Goal: Task Accomplishment & Management: Manage account settings

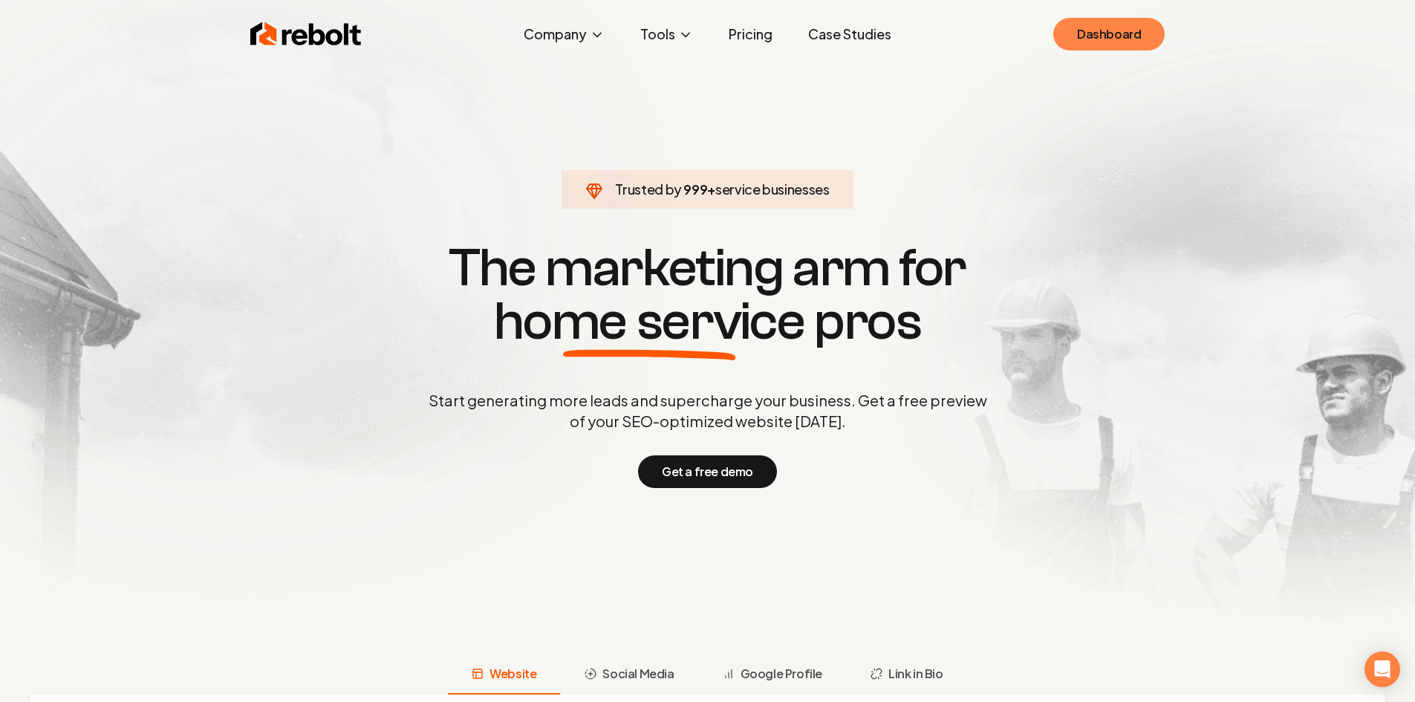
click at [1087, 40] on link "Dashboard" at bounding box center [1108, 34] width 111 height 33
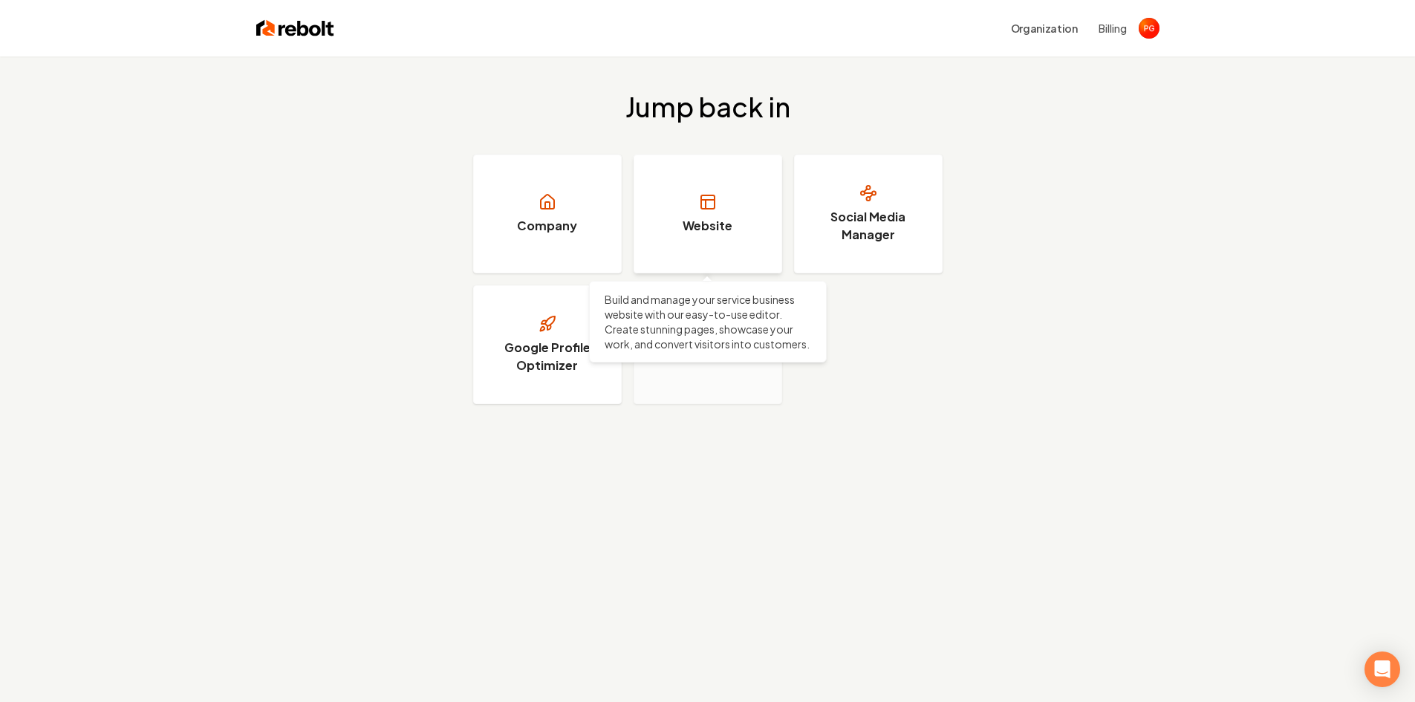
click at [735, 221] on link "Website" at bounding box center [708, 213] width 149 height 119
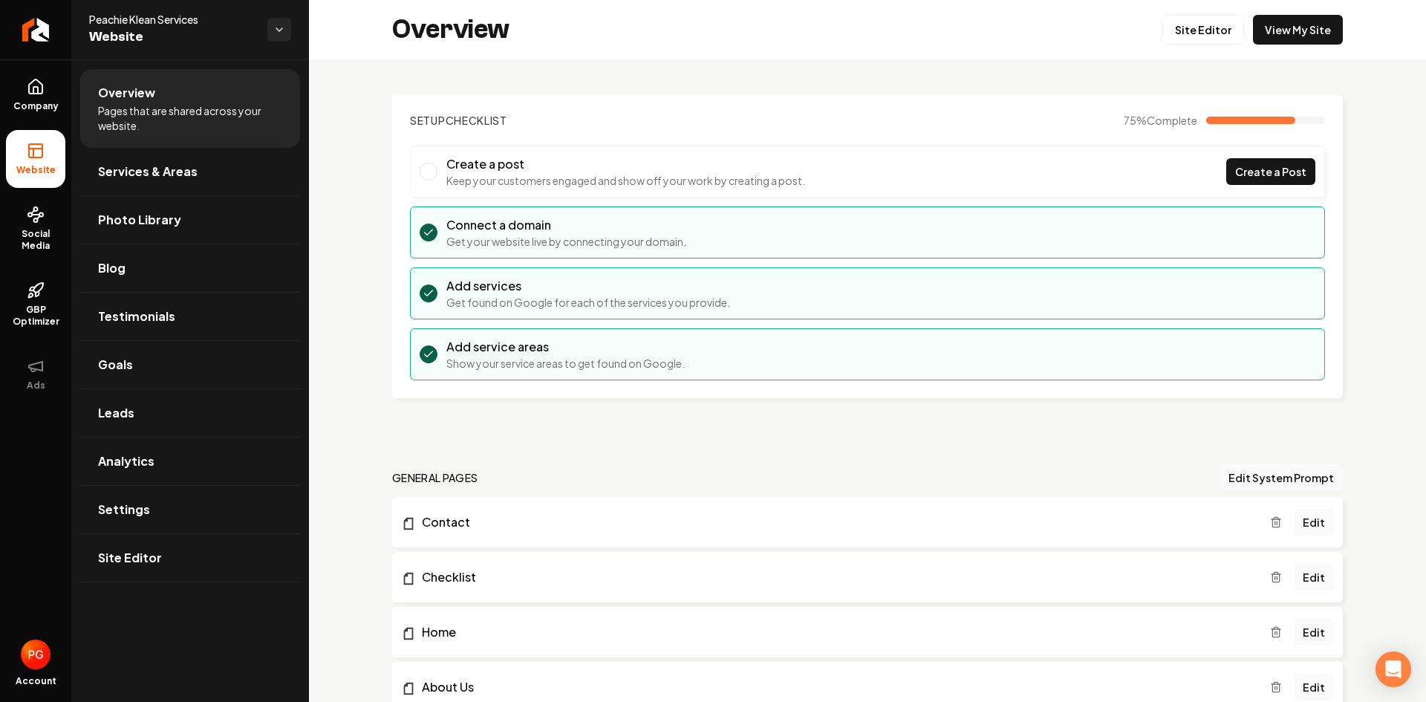
click at [114, 34] on span "Website" at bounding box center [172, 37] width 166 height 21
click at [41, 90] on icon at bounding box center [36, 87] width 18 height 18
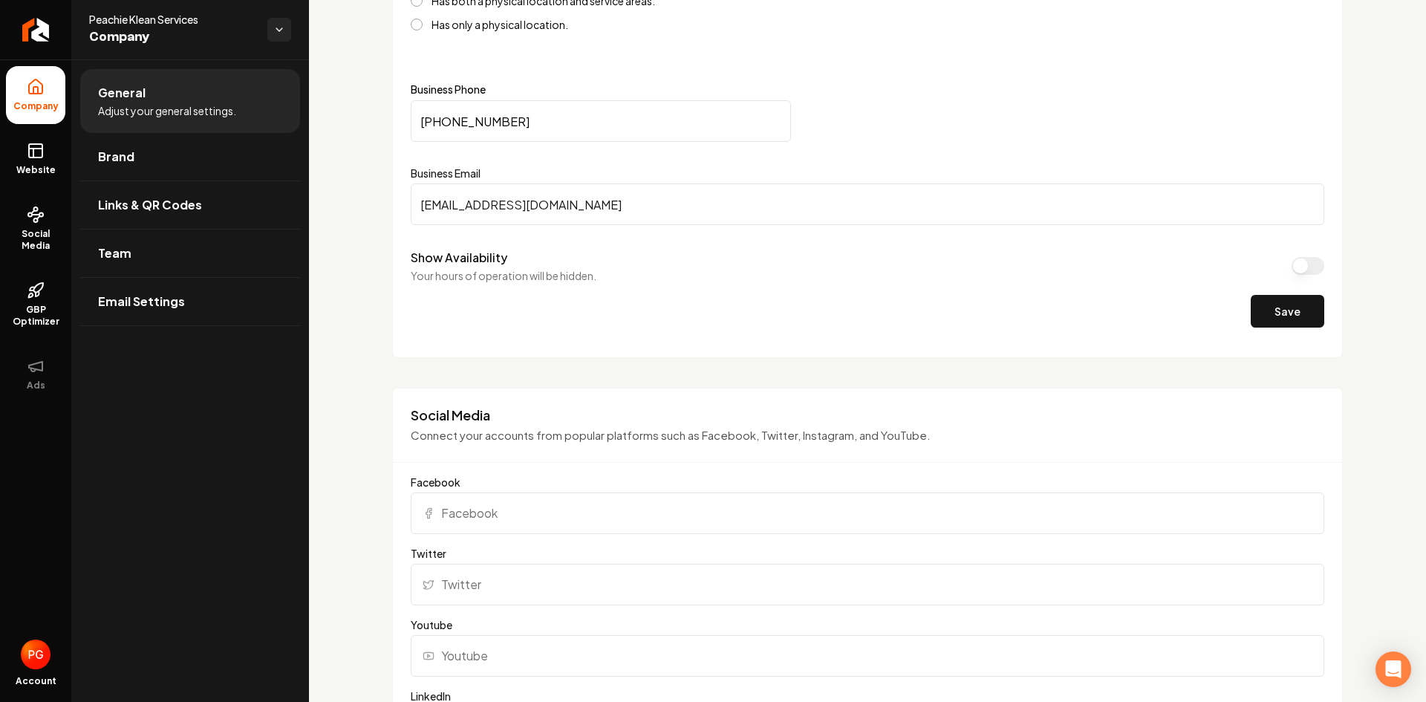
scroll to position [669, 0]
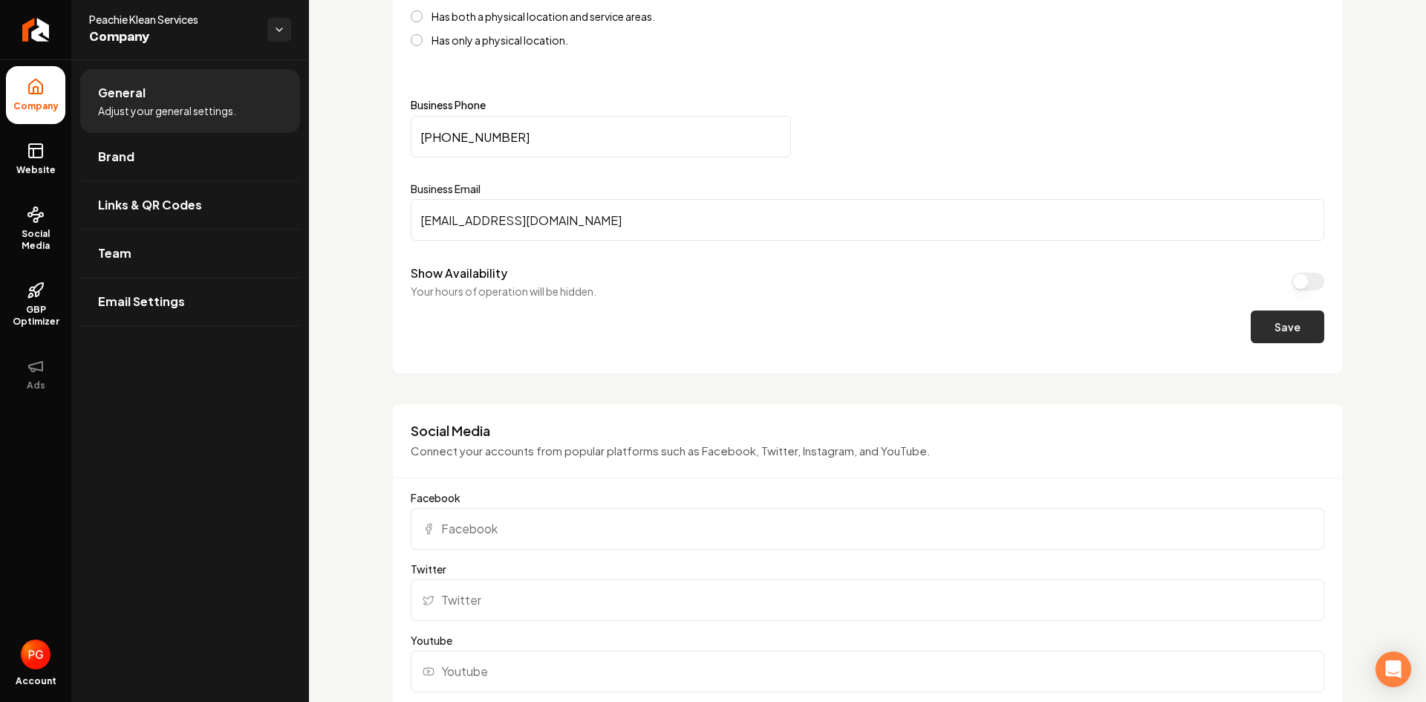
click at [1288, 333] on button "Save" at bounding box center [1288, 326] width 74 height 33
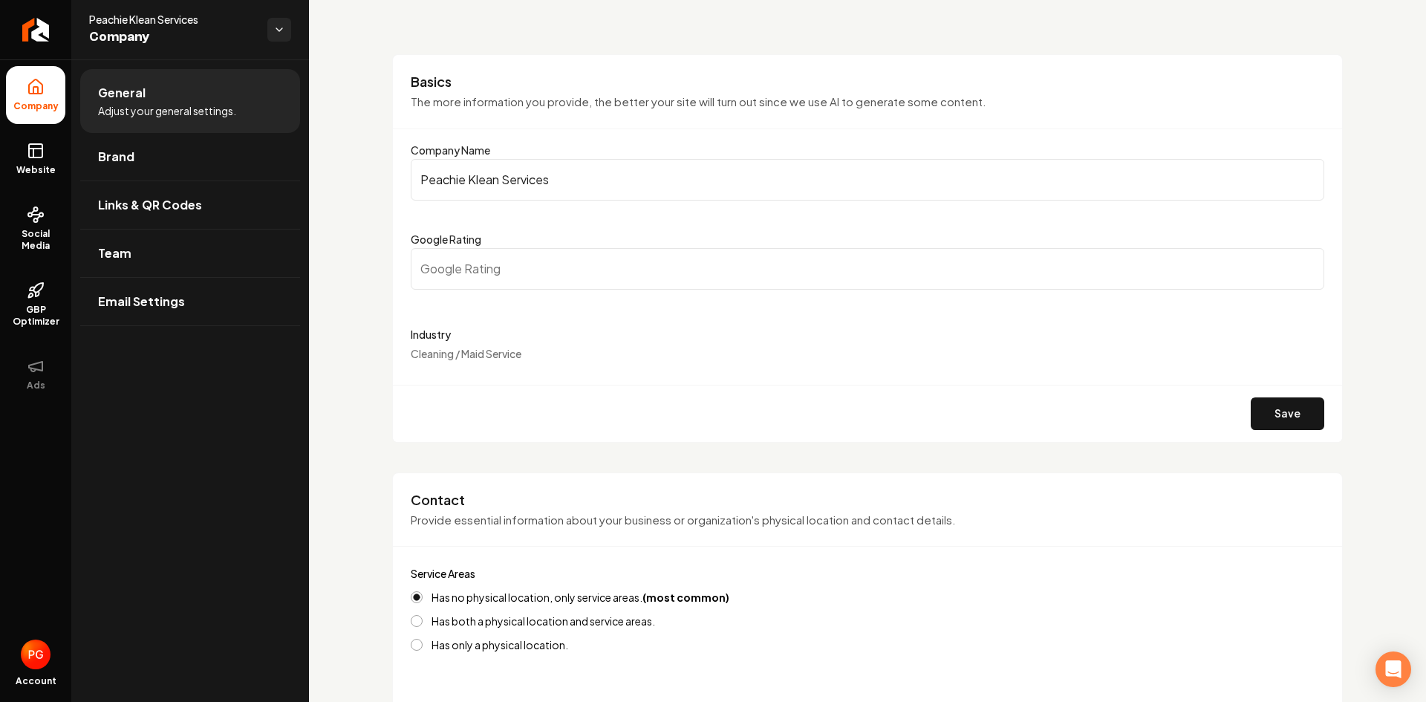
scroll to position [0, 0]
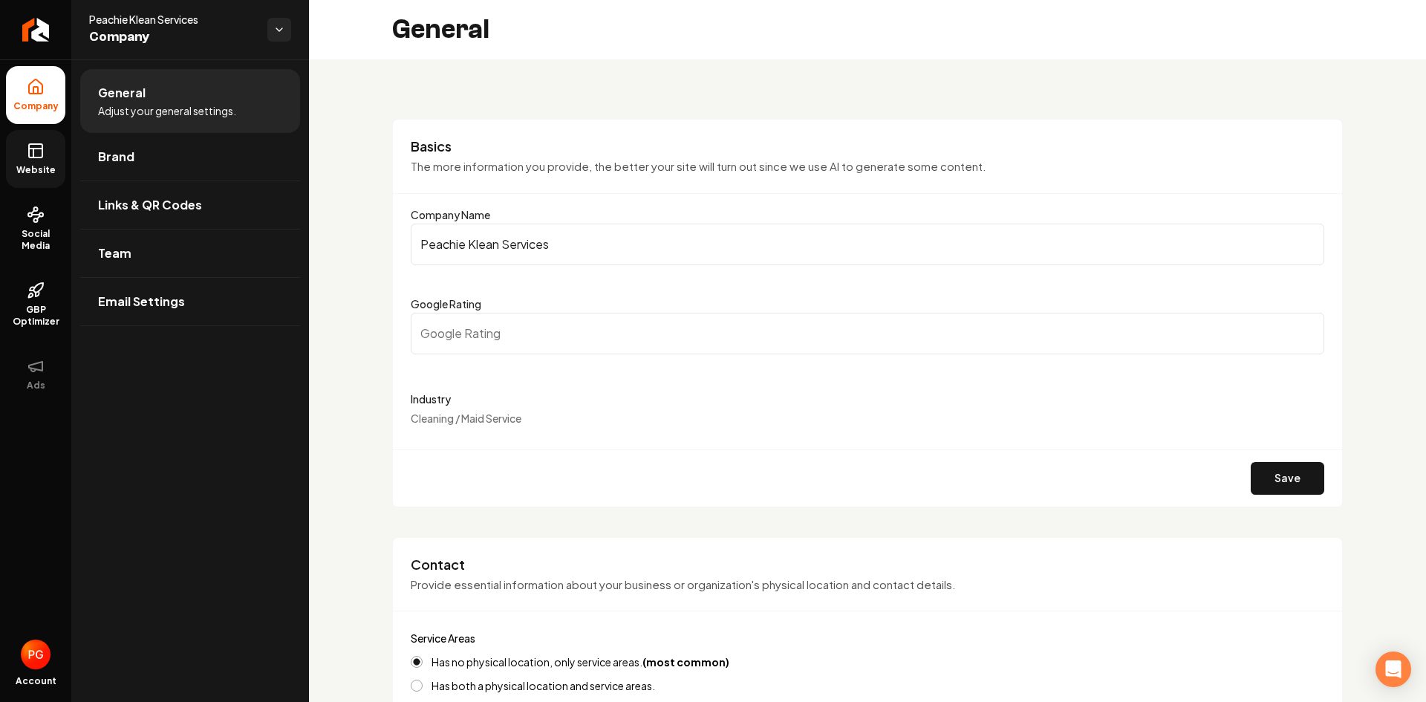
click at [39, 152] on icon at bounding box center [36, 151] width 18 height 18
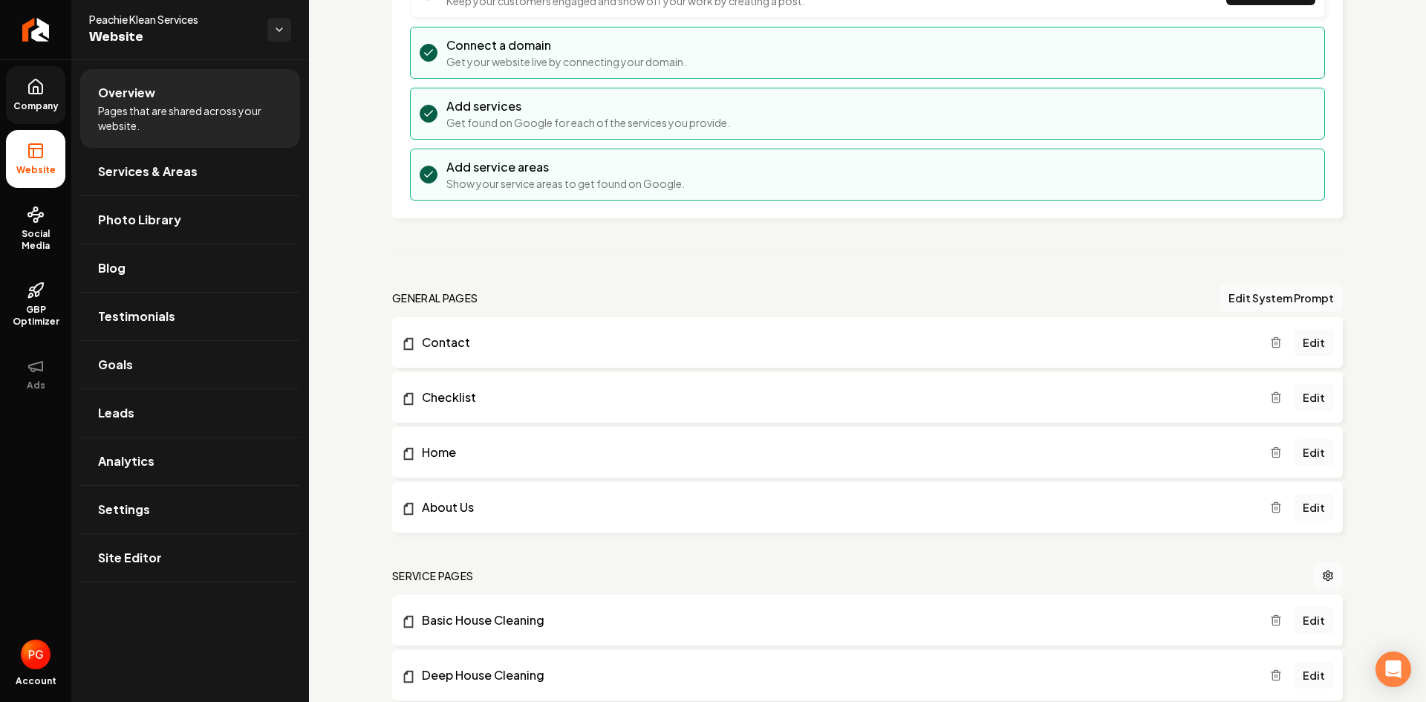
scroll to position [185, 0]
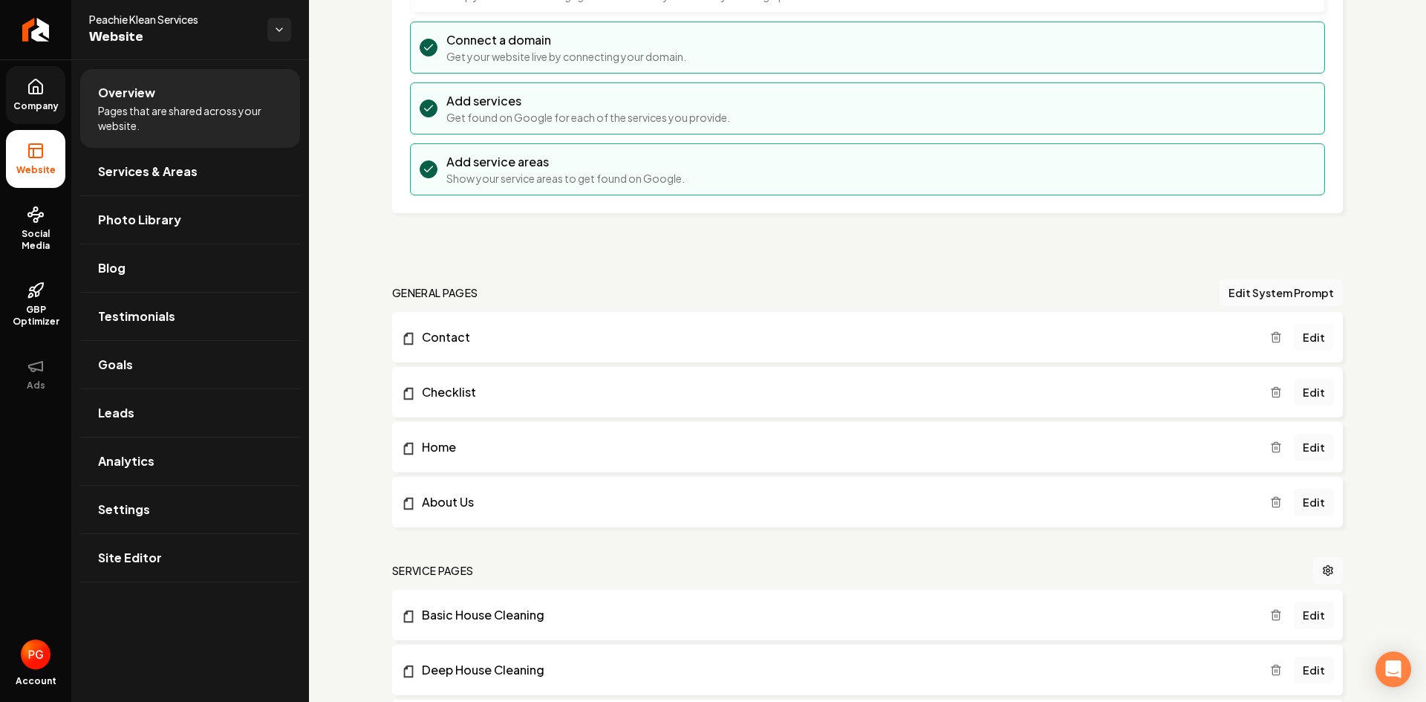
click at [1304, 337] on link "Edit" at bounding box center [1314, 337] width 40 height 27
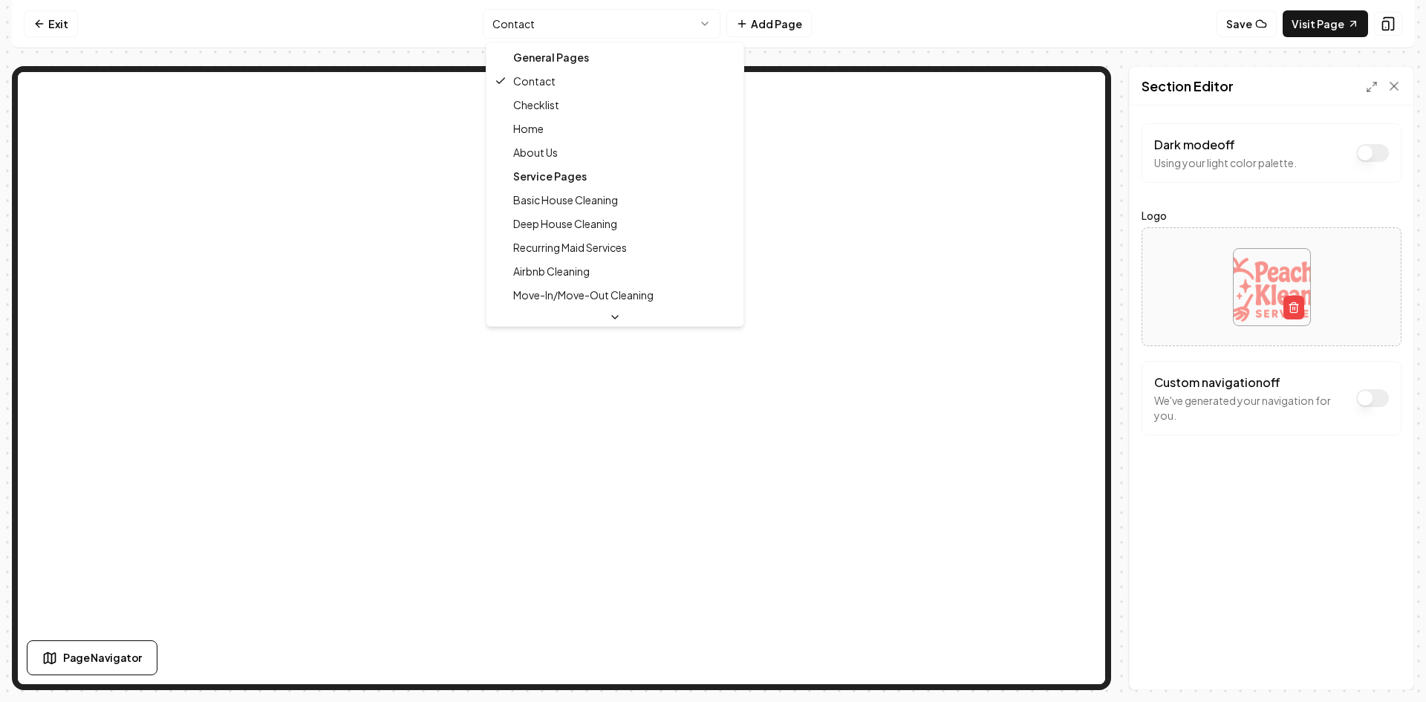
click at [709, 25] on html "Computer Required This feature is only available on a computer. Please switch t…" at bounding box center [713, 351] width 1426 height 702
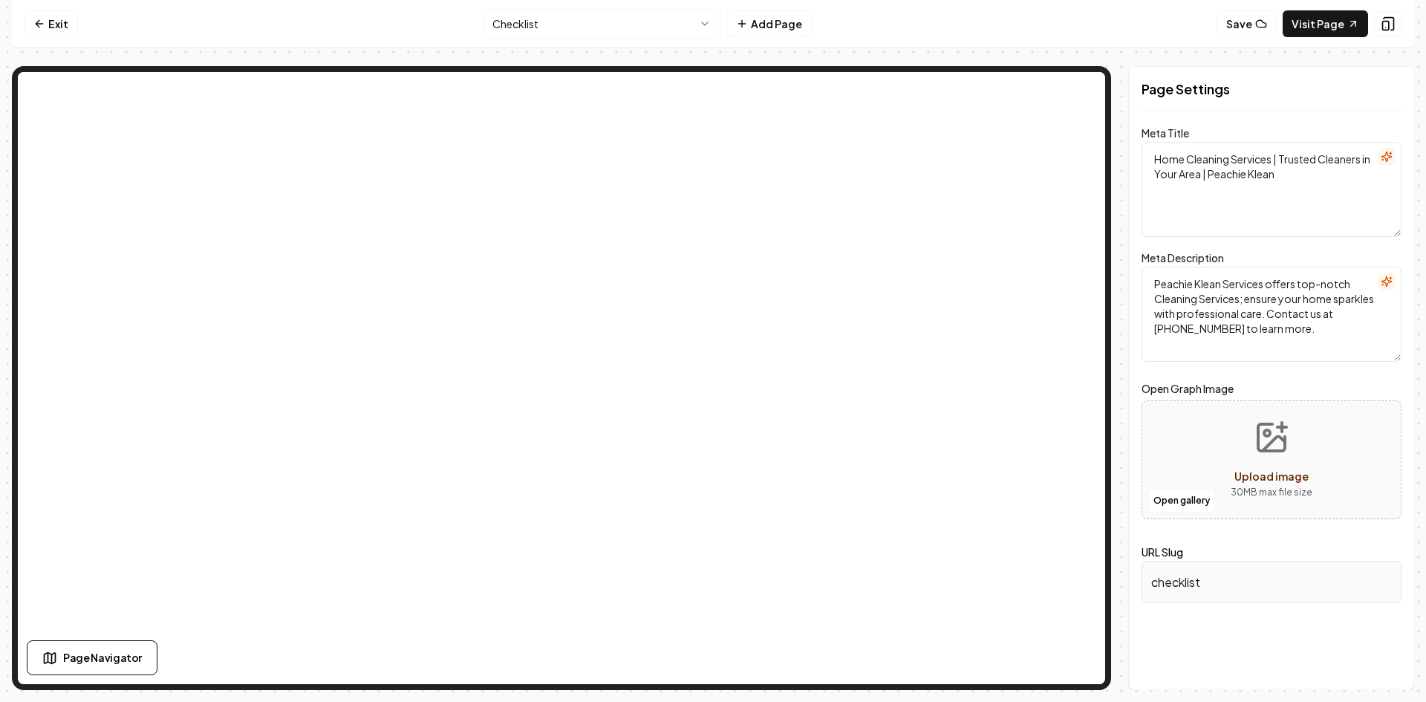
click at [1244, 325] on textarea "Peachie Klean Services offers top-notch Cleaning Services; ensure your home spa…" at bounding box center [1272, 314] width 260 height 95
type textarea "Peachie Klean Services offers top-notch Cleaning Services; ensure your home spa…"
click at [1384, 665] on button "Save" at bounding box center [1380, 664] width 44 height 27
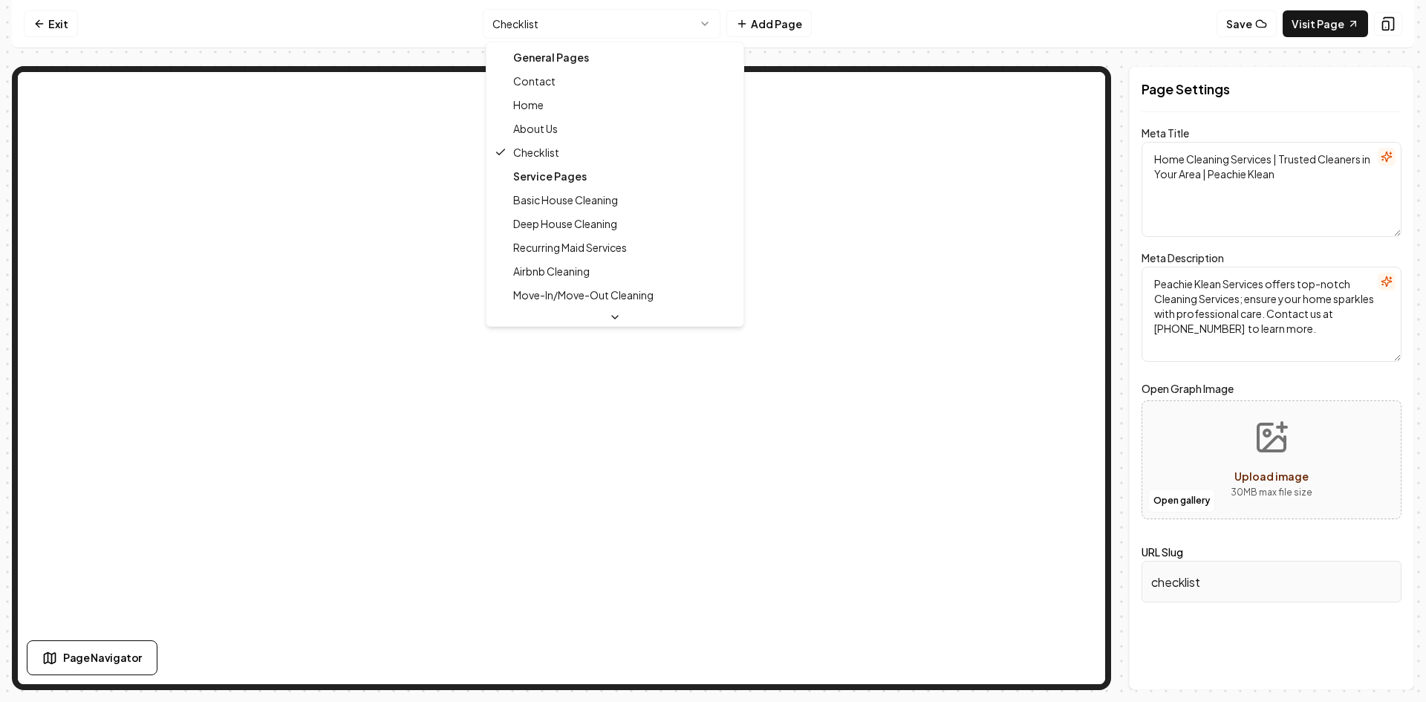
click at [511, 26] on html "Computer Required This feature is only available on a computer. Please switch t…" at bounding box center [713, 351] width 1426 height 702
click at [512, 58] on div "General Pages" at bounding box center [614, 57] width 251 height 24
type textarea "Contact Us - Peachie Klean Services"
type textarea "Reach out to Peachie Klean Services! We're here to answer all your queries, gui…"
type input "contact-us"
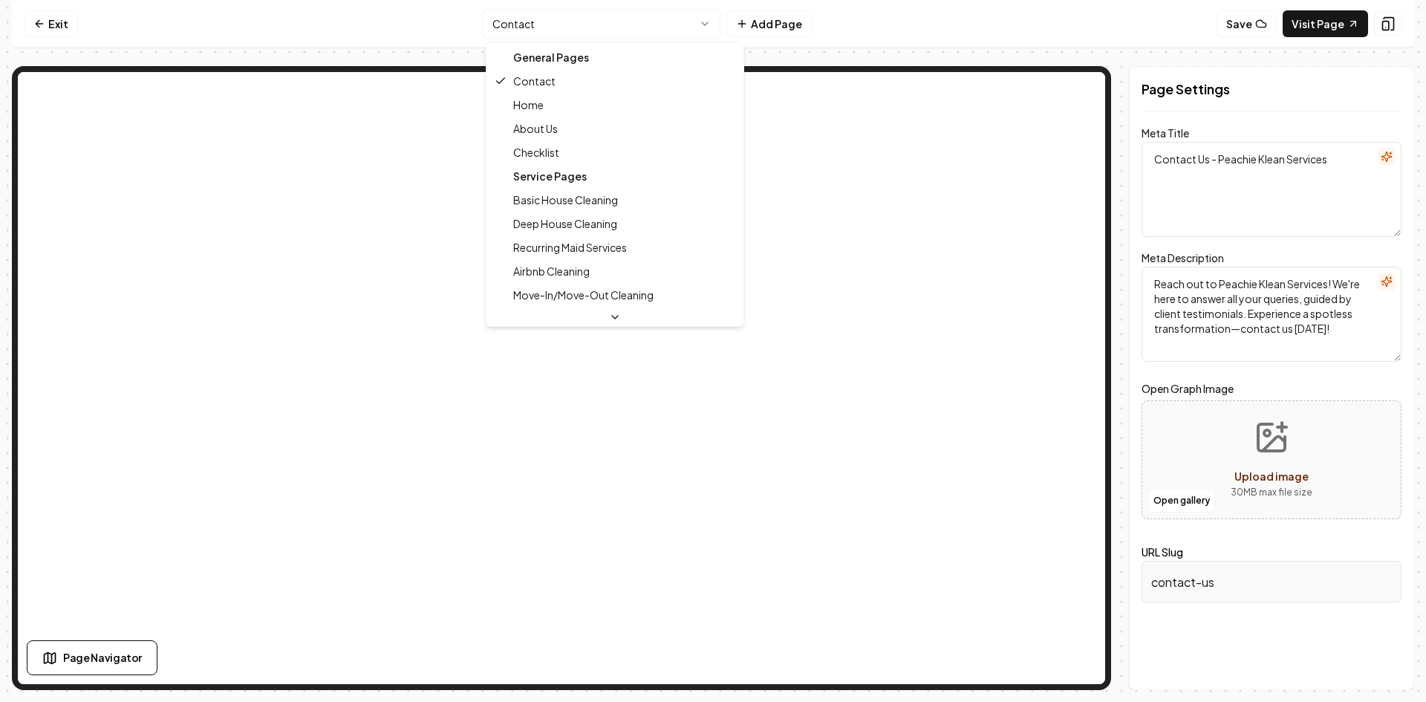
click at [713, 25] on html "Computer Required This feature is only available on a computer. Please switch t…" at bounding box center [713, 351] width 1426 height 702
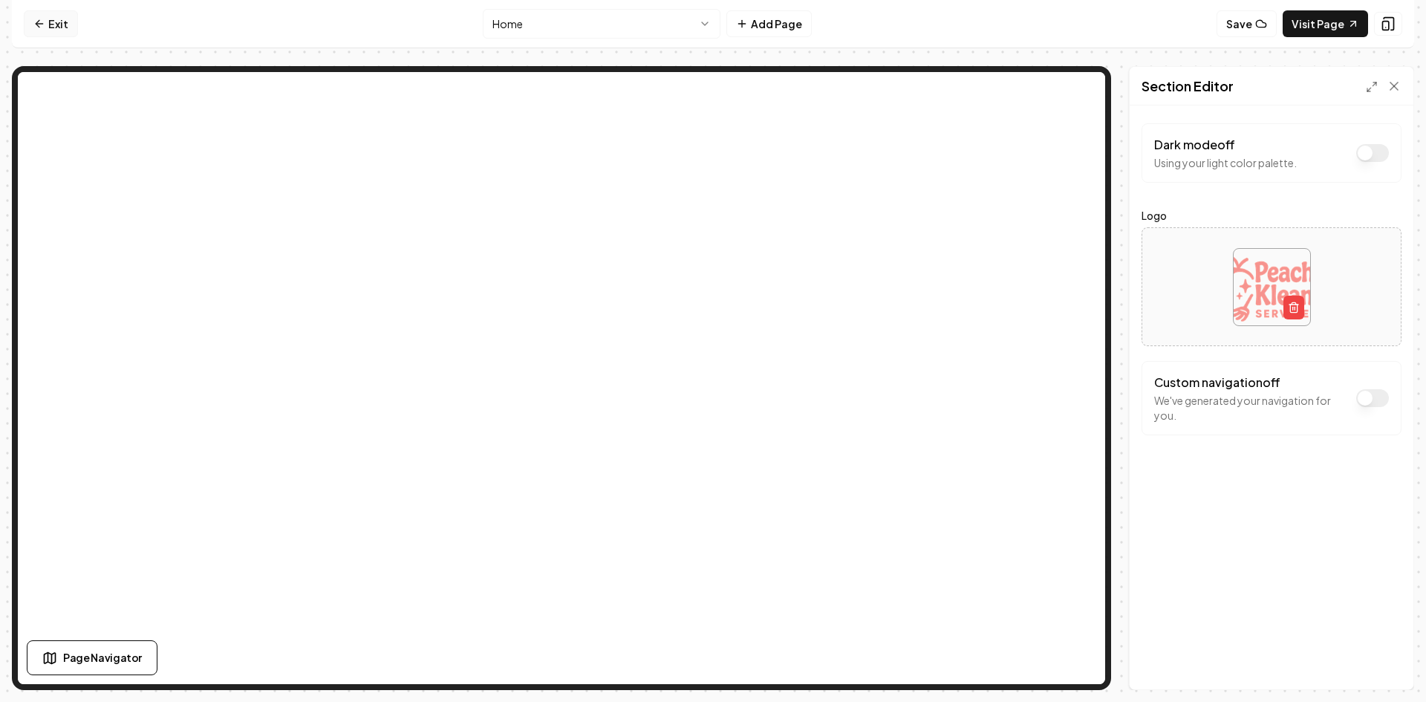
click at [45, 25] on link "Exit" at bounding box center [51, 23] width 54 height 27
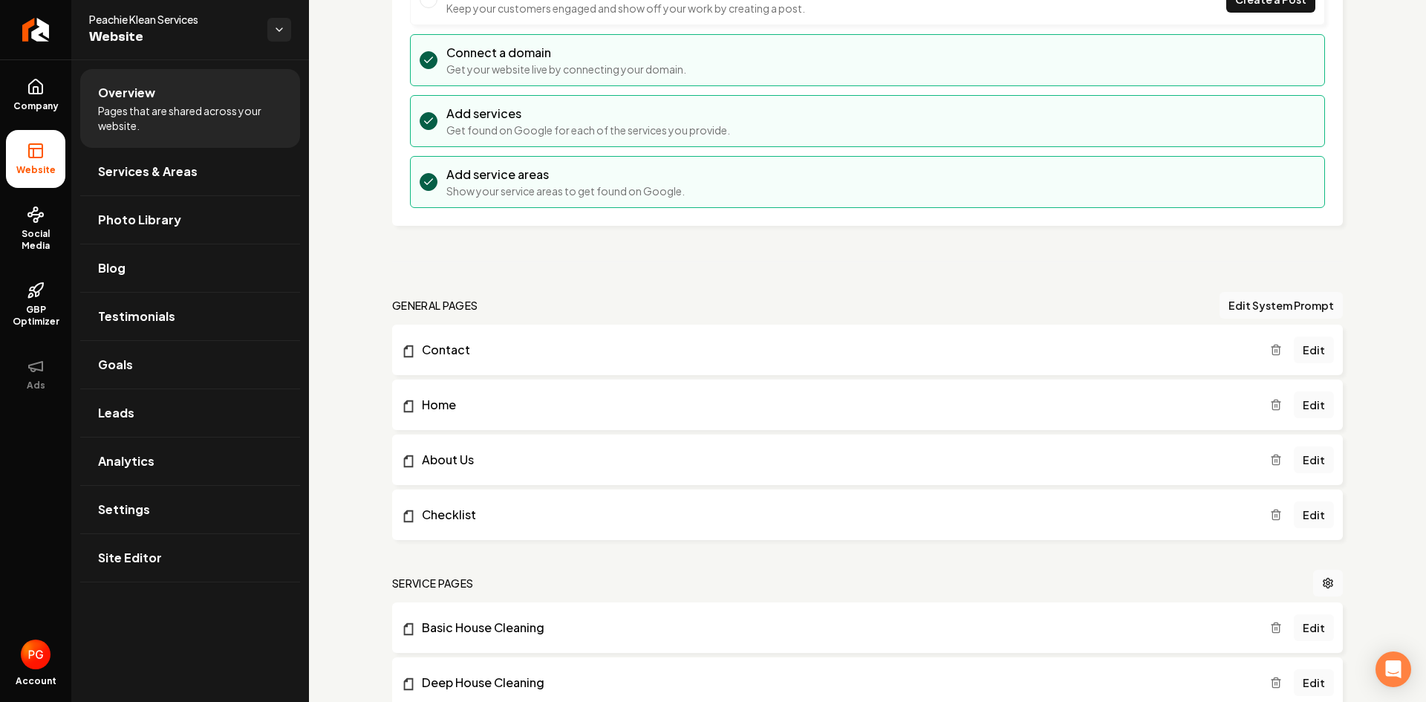
scroll to position [175, 0]
click at [1303, 347] on link "Edit" at bounding box center [1314, 347] width 40 height 27
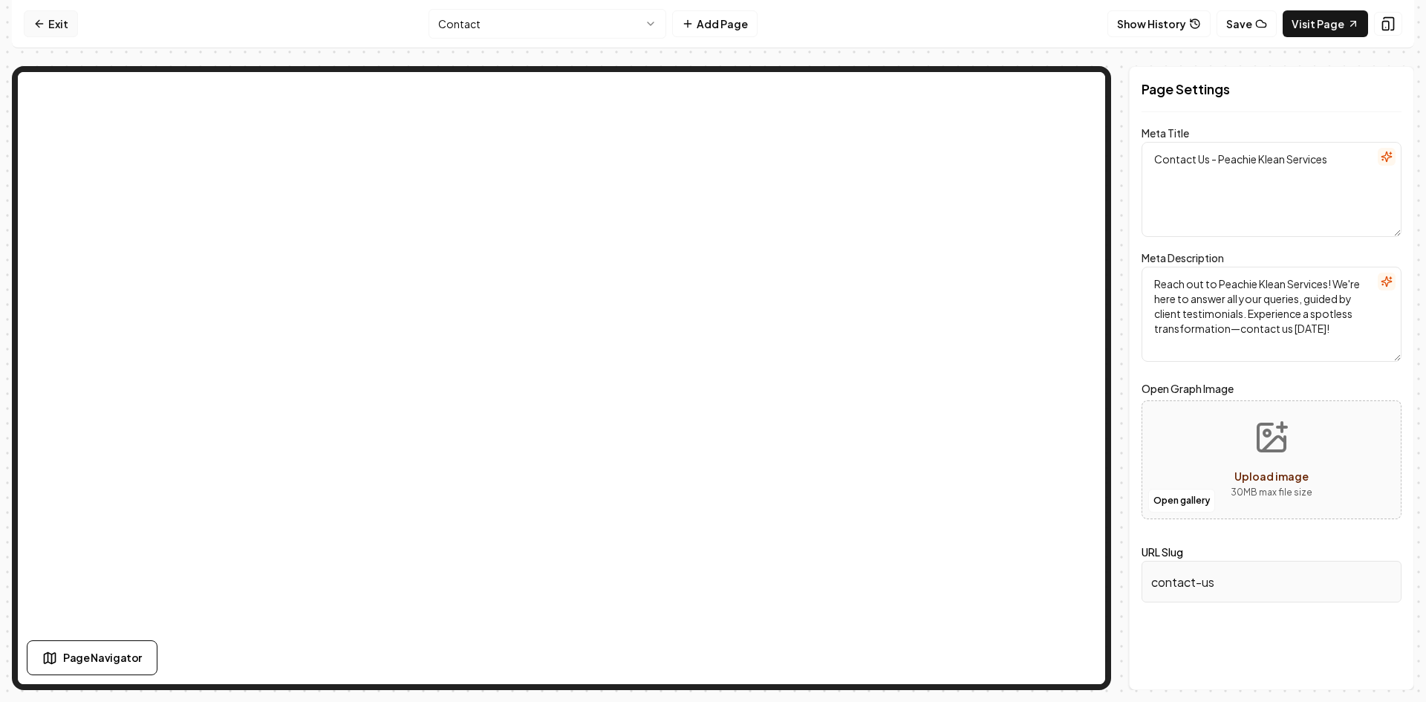
click at [59, 26] on link "Exit" at bounding box center [51, 23] width 54 height 27
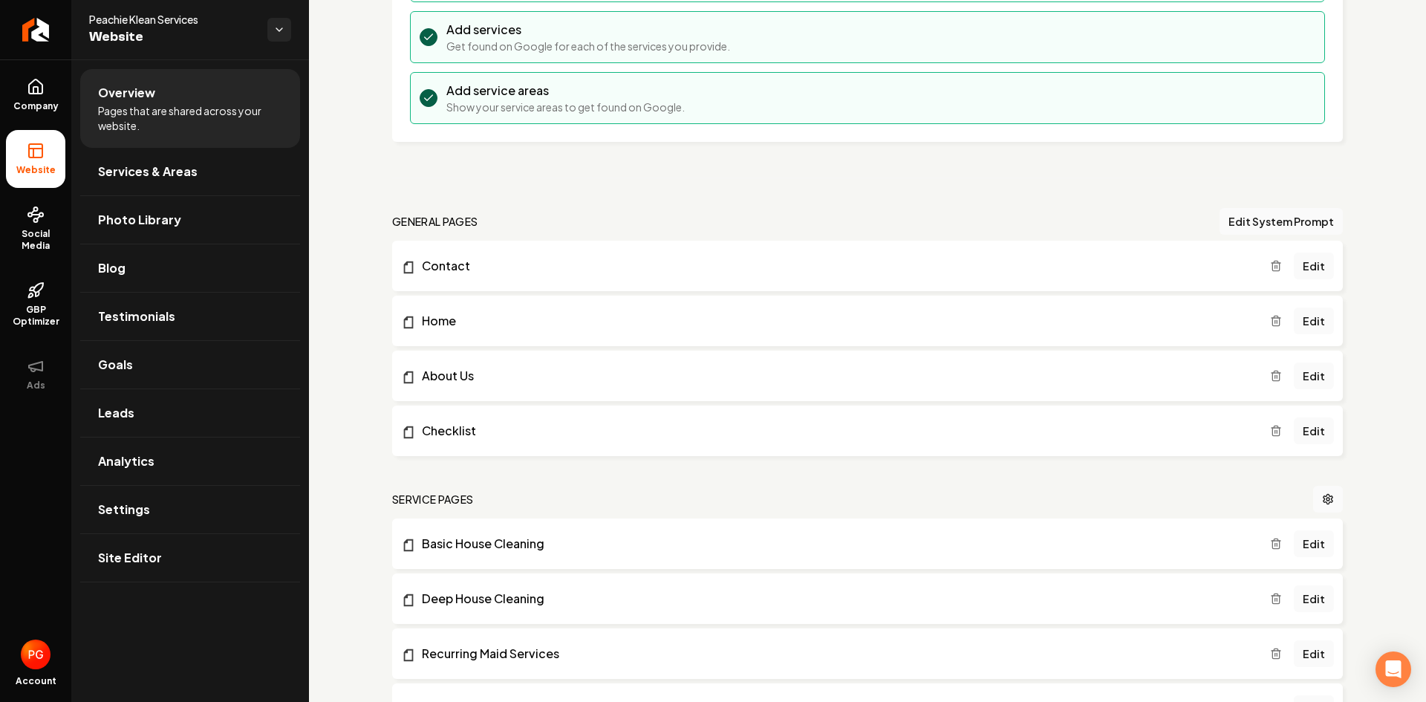
scroll to position [261, 0]
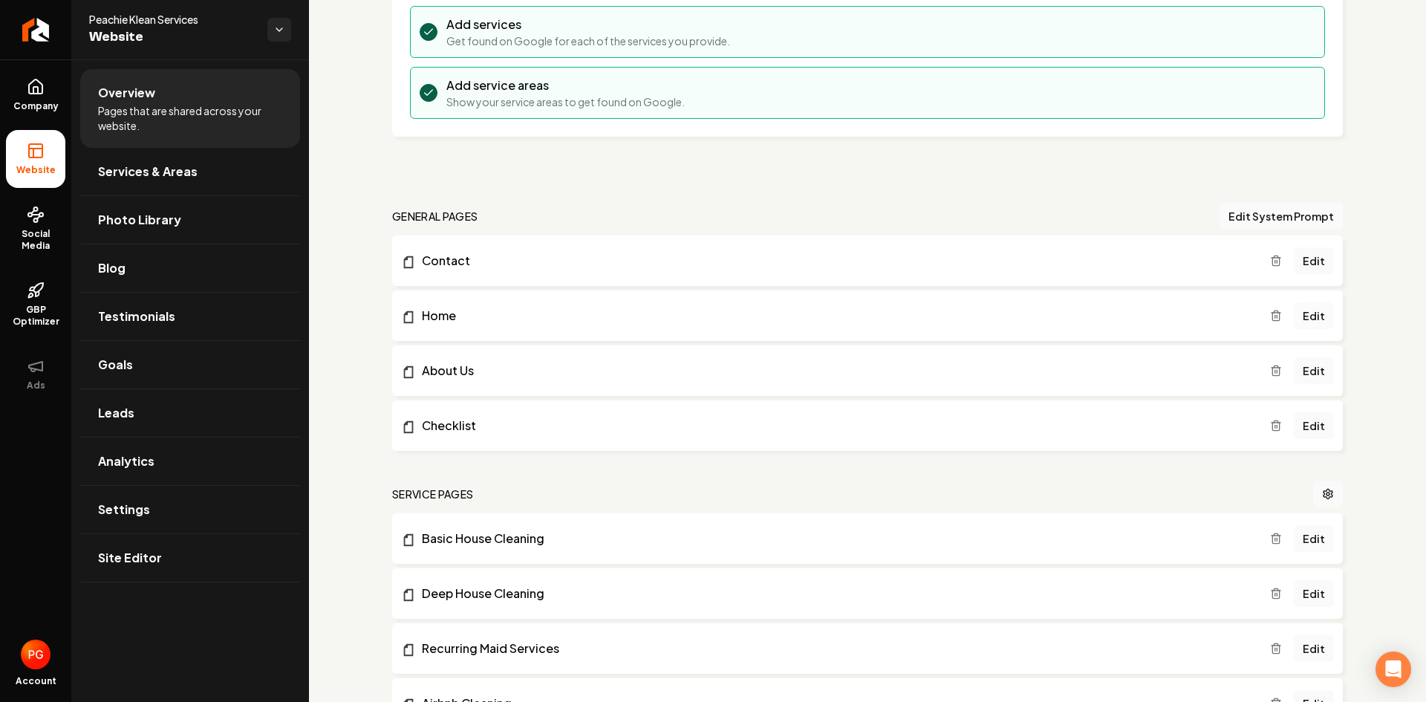
click at [1302, 315] on link "Edit" at bounding box center [1314, 315] width 40 height 27
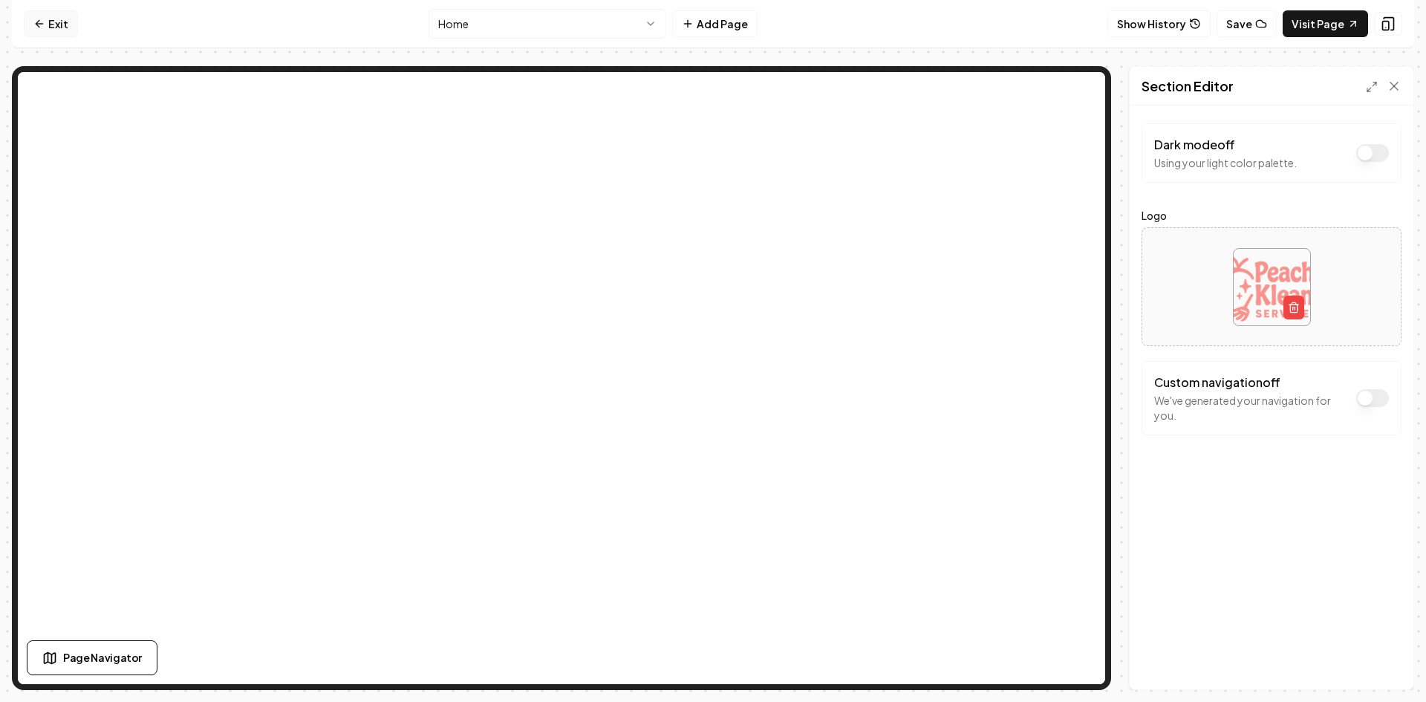
click at [49, 23] on link "Exit" at bounding box center [51, 23] width 54 height 27
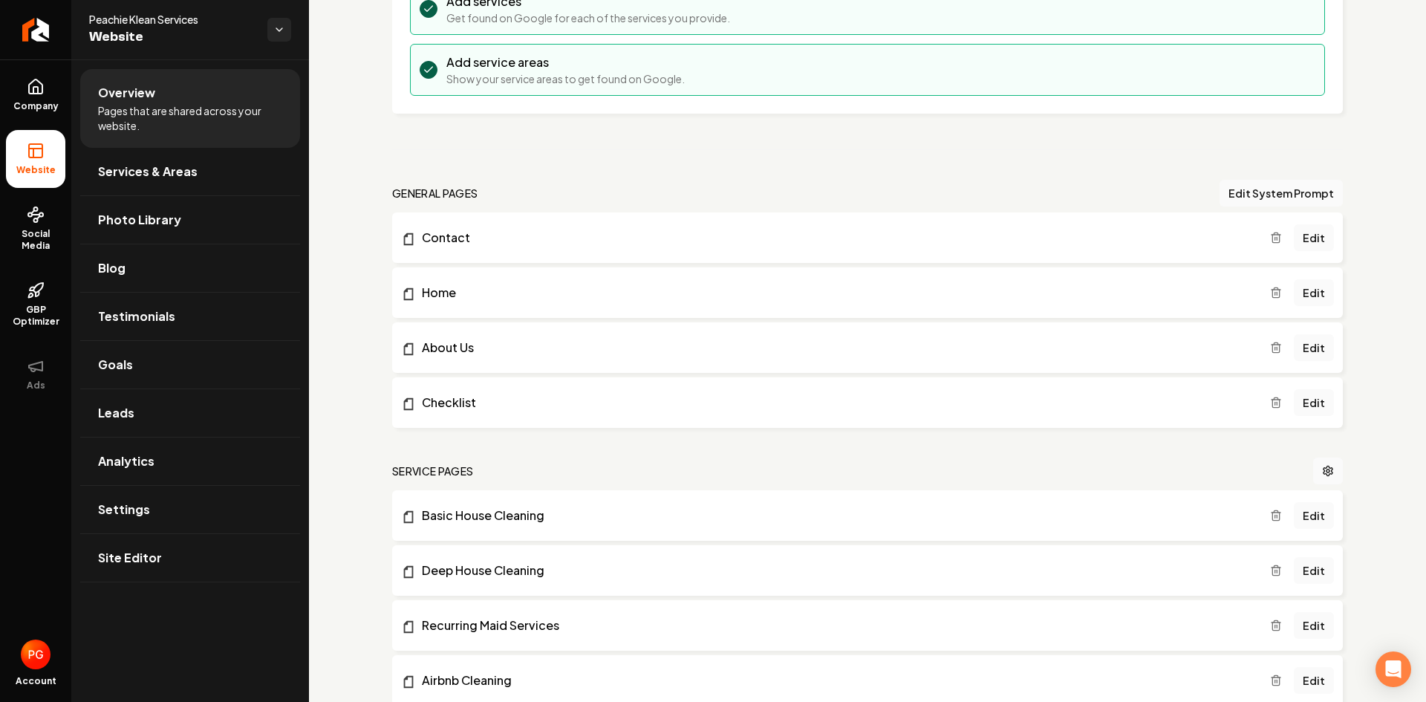
scroll to position [297, 0]
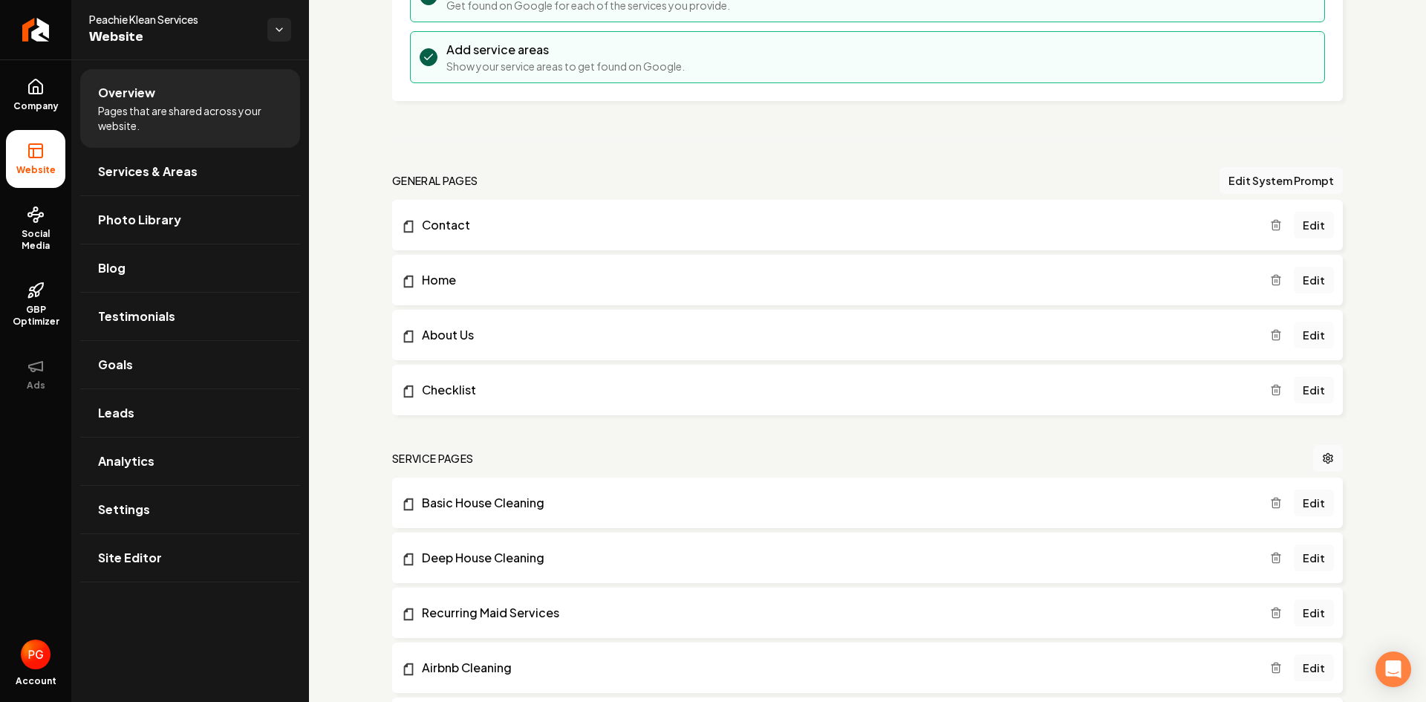
click at [1300, 336] on link "Edit" at bounding box center [1314, 335] width 40 height 27
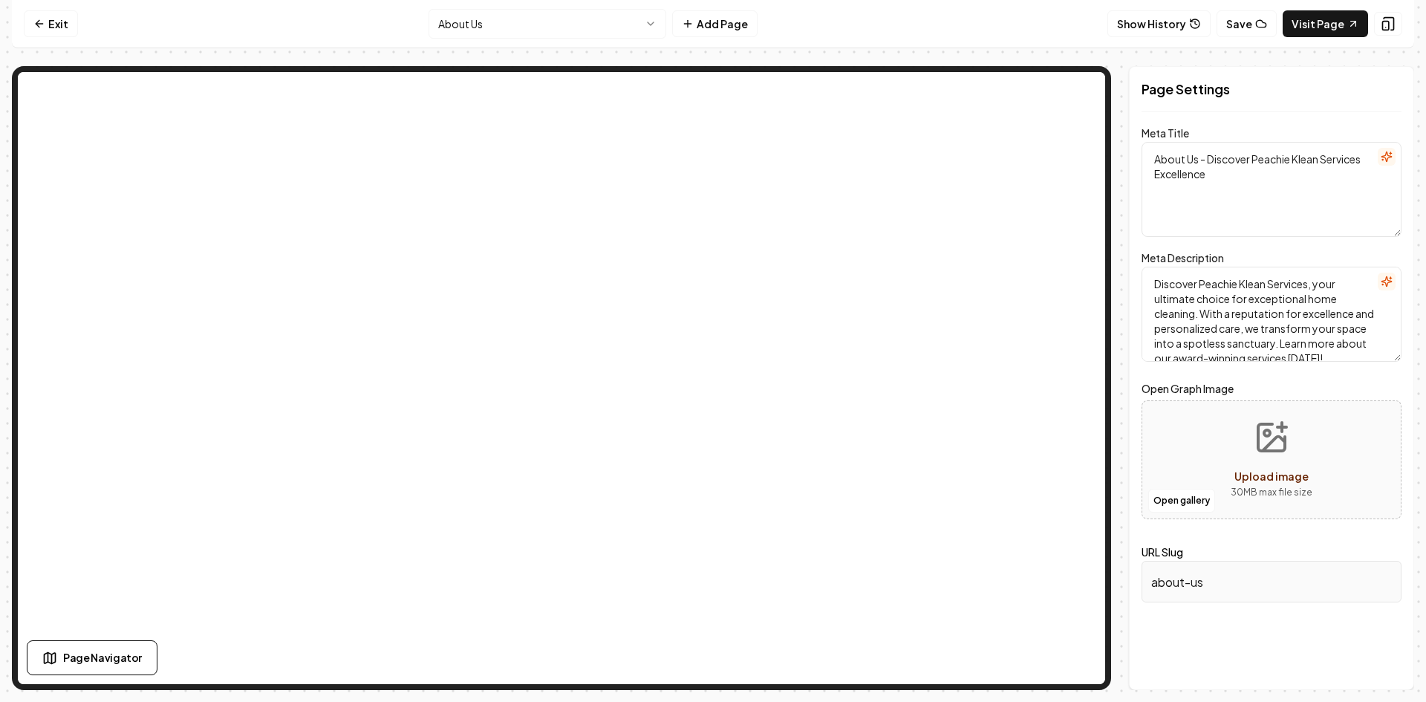
scroll to position [28, 0]
click at [1394, 276] on button "button" at bounding box center [1387, 282] width 18 height 18
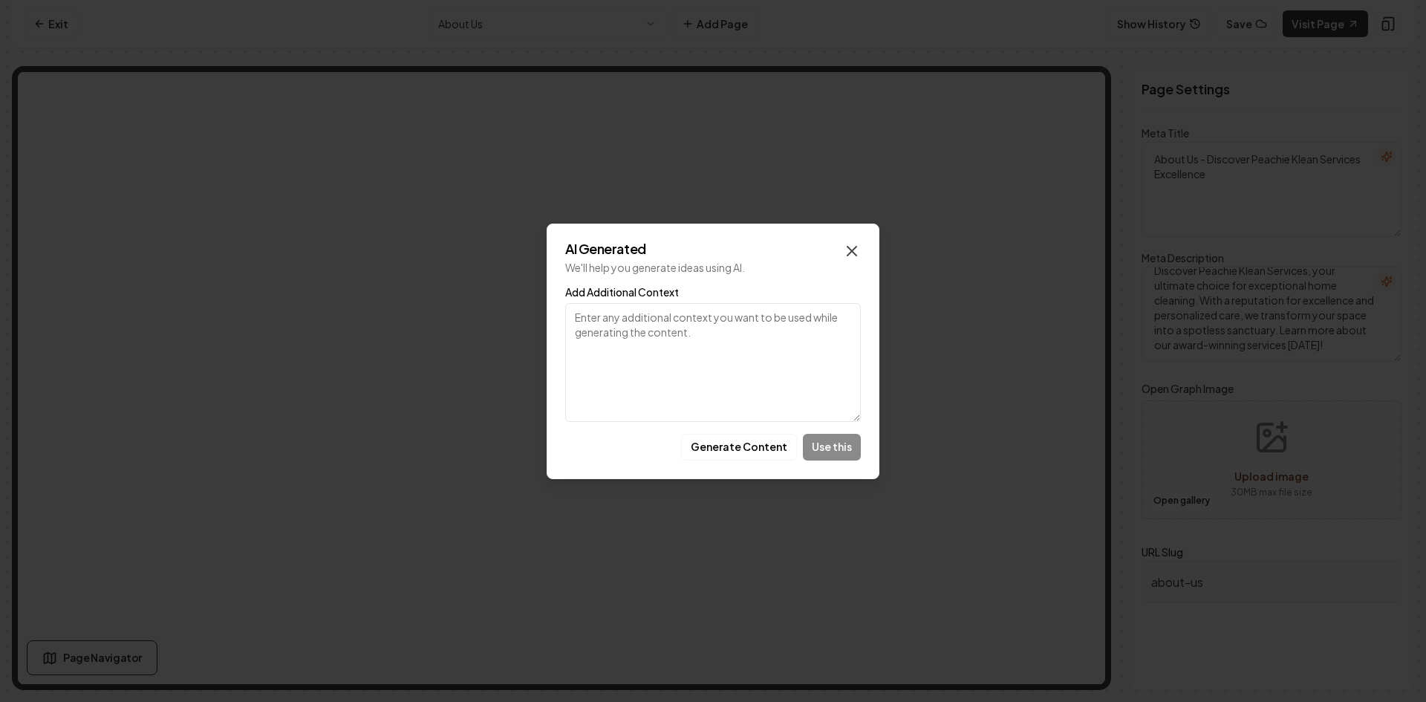
click at [850, 253] on icon "button" at bounding box center [852, 251] width 18 height 18
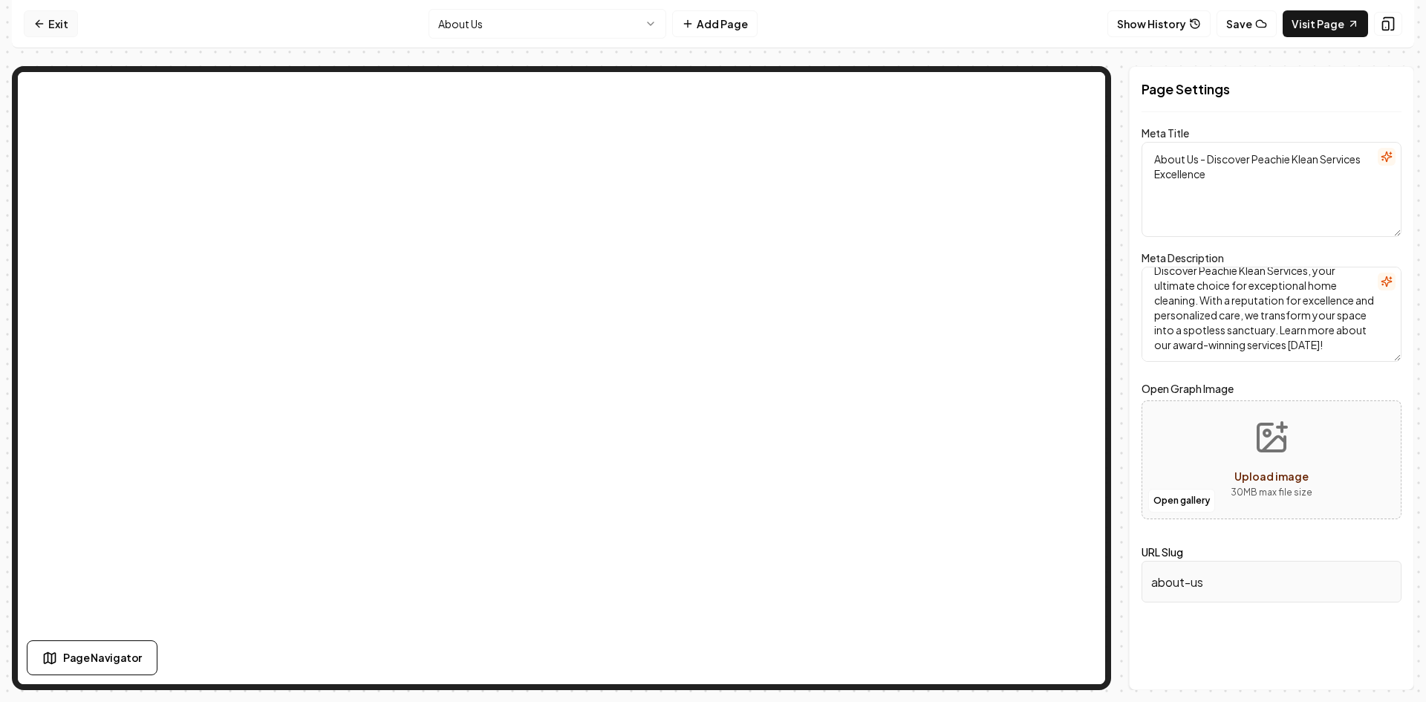
click at [48, 22] on link "Exit" at bounding box center [51, 23] width 54 height 27
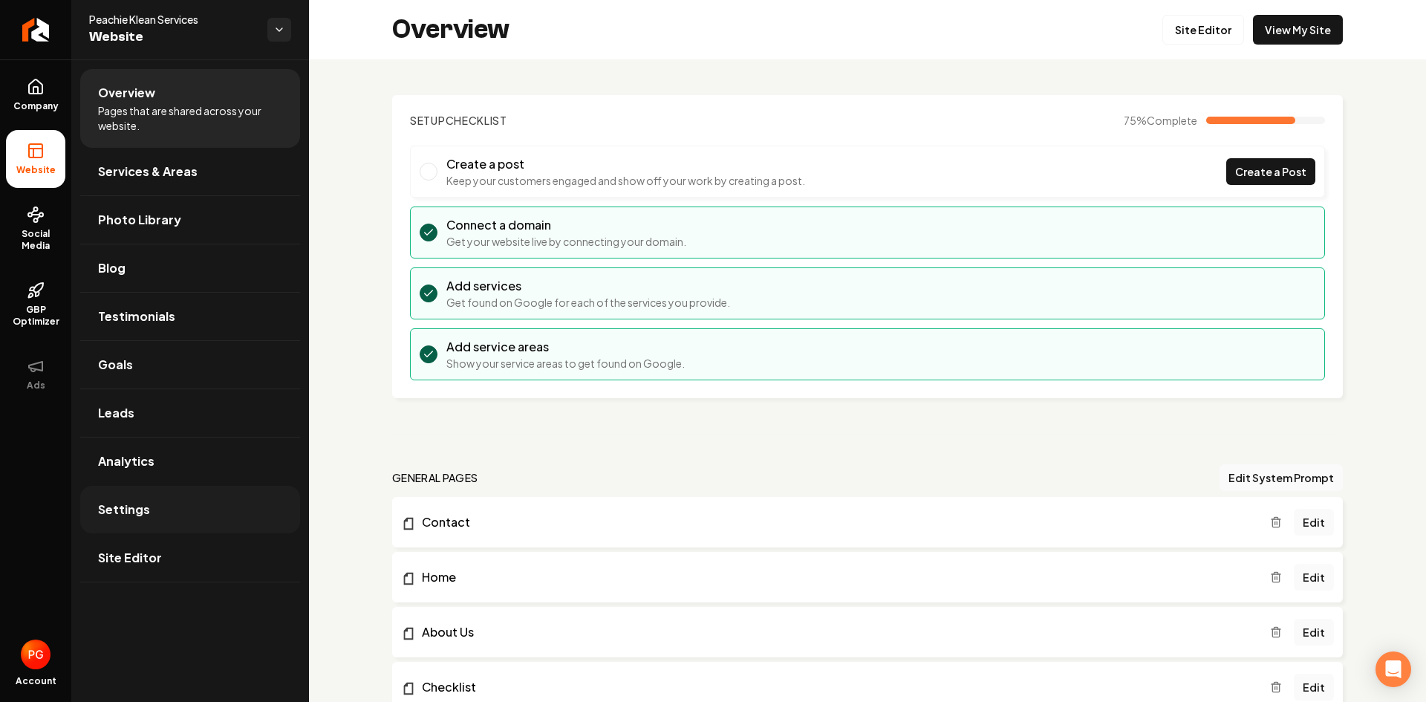
click at [130, 518] on link "Settings" at bounding box center [190, 510] width 220 height 48
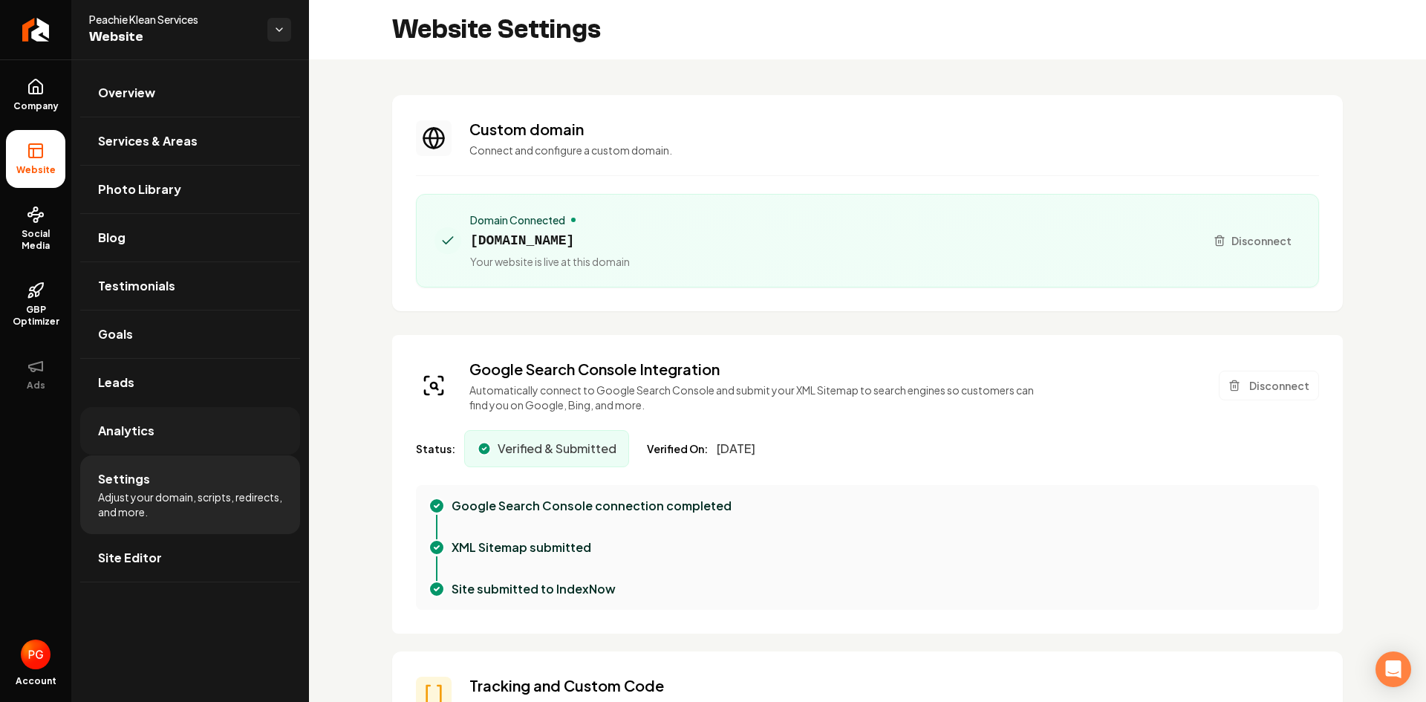
click at [149, 426] on span "Analytics" at bounding box center [126, 431] width 56 height 18
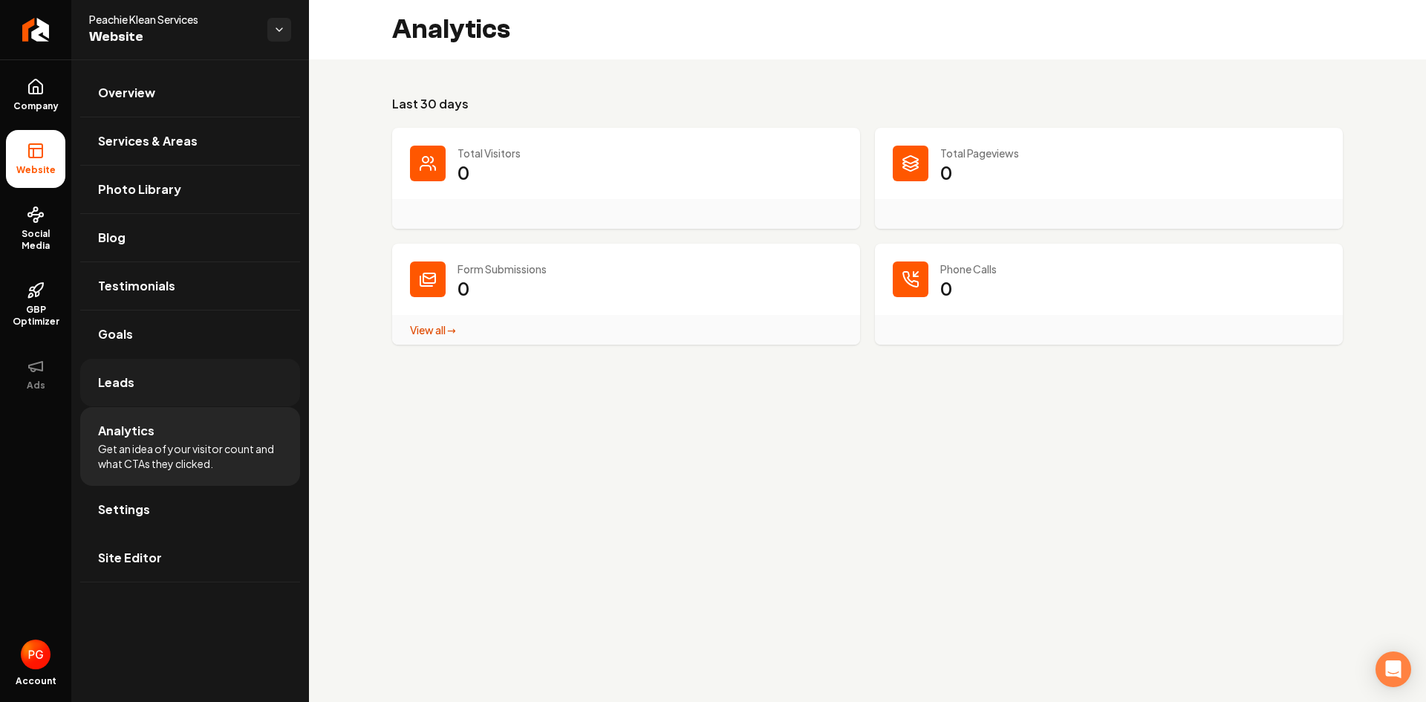
click at [147, 383] on link "Leads" at bounding box center [190, 383] width 220 height 48
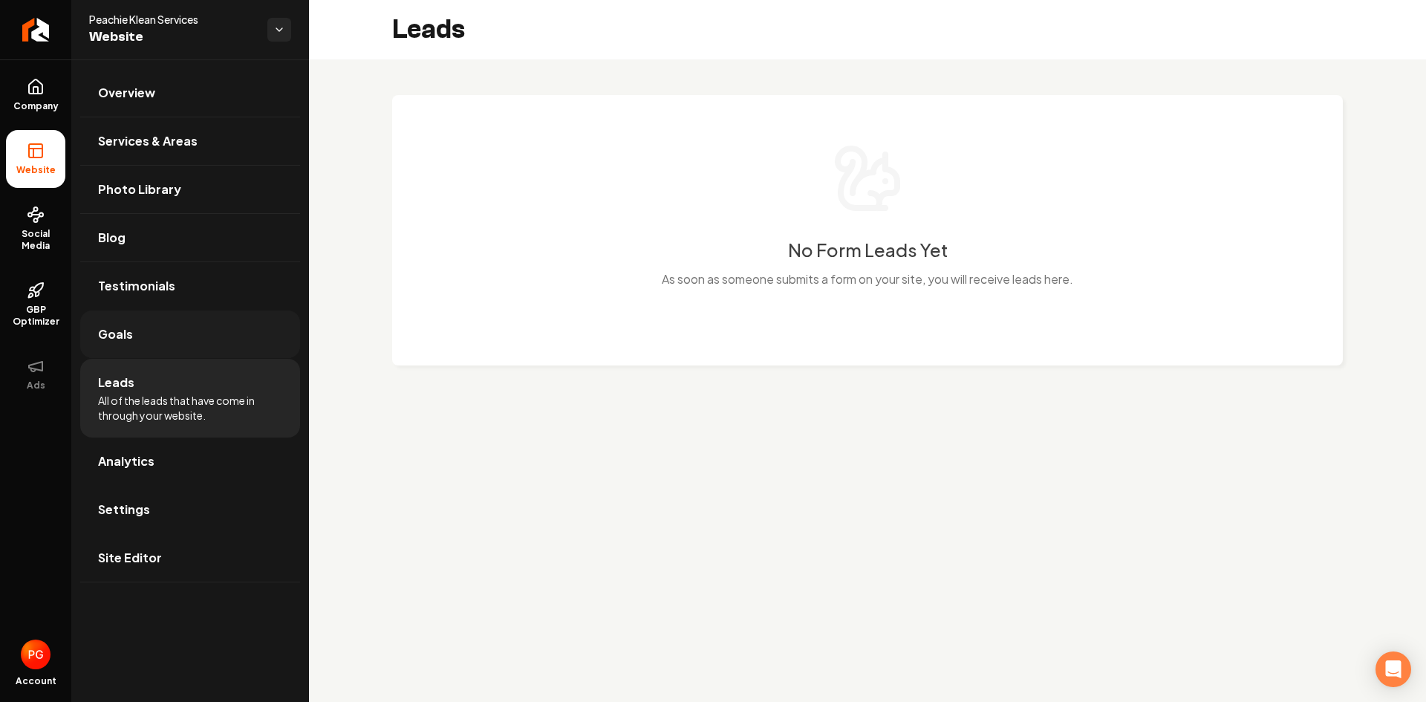
click at [143, 338] on link "Goals" at bounding box center [190, 334] width 220 height 48
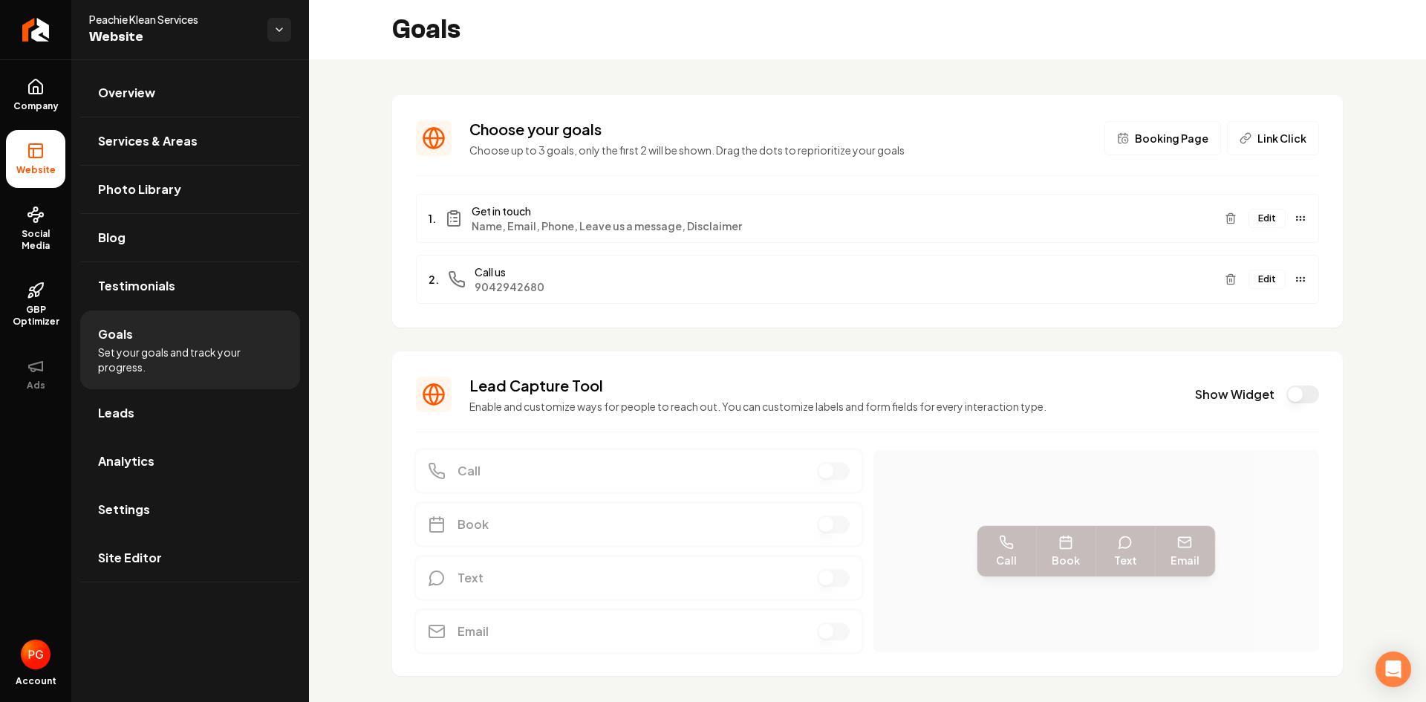
click at [1249, 278] on button "Edit" at bounding box center [1267, 279] width 37 height 19
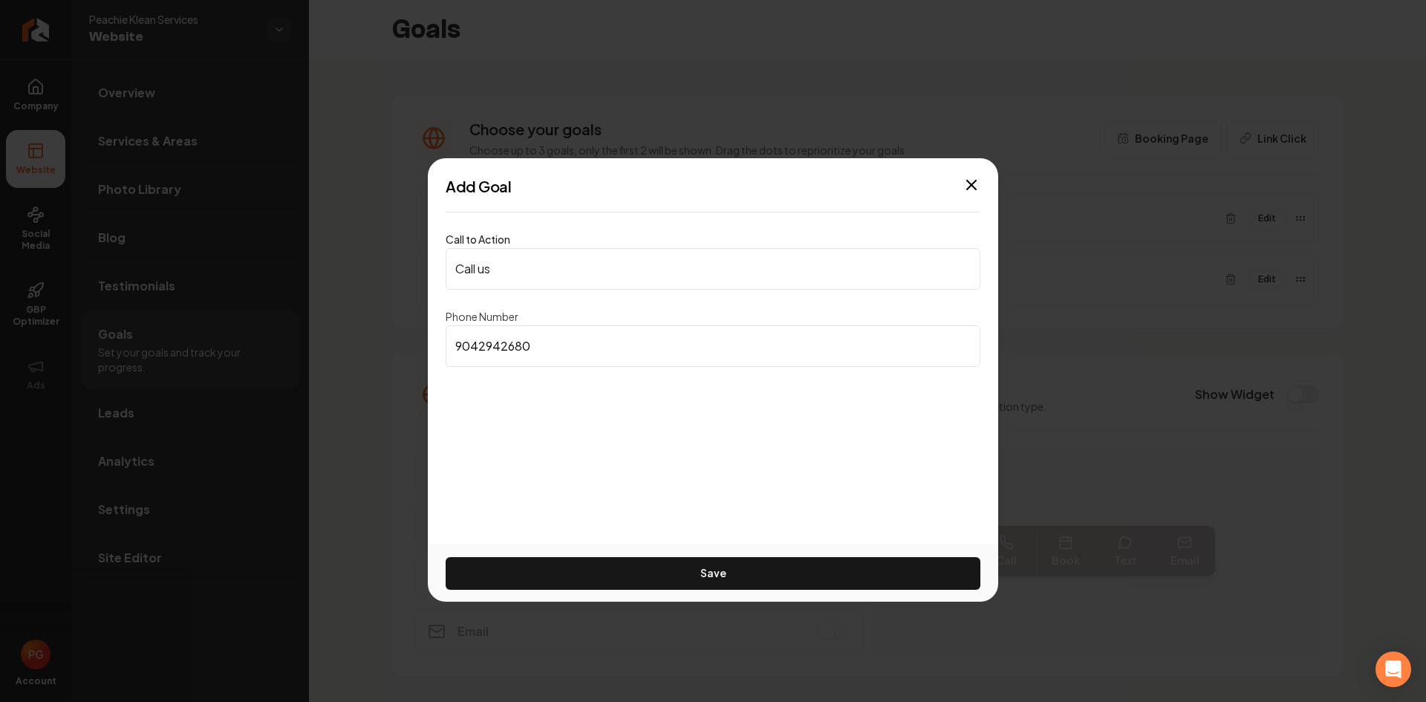
click at [569, 353] on input "9042942680" at bounding box center [713, 346] width 535 height 42
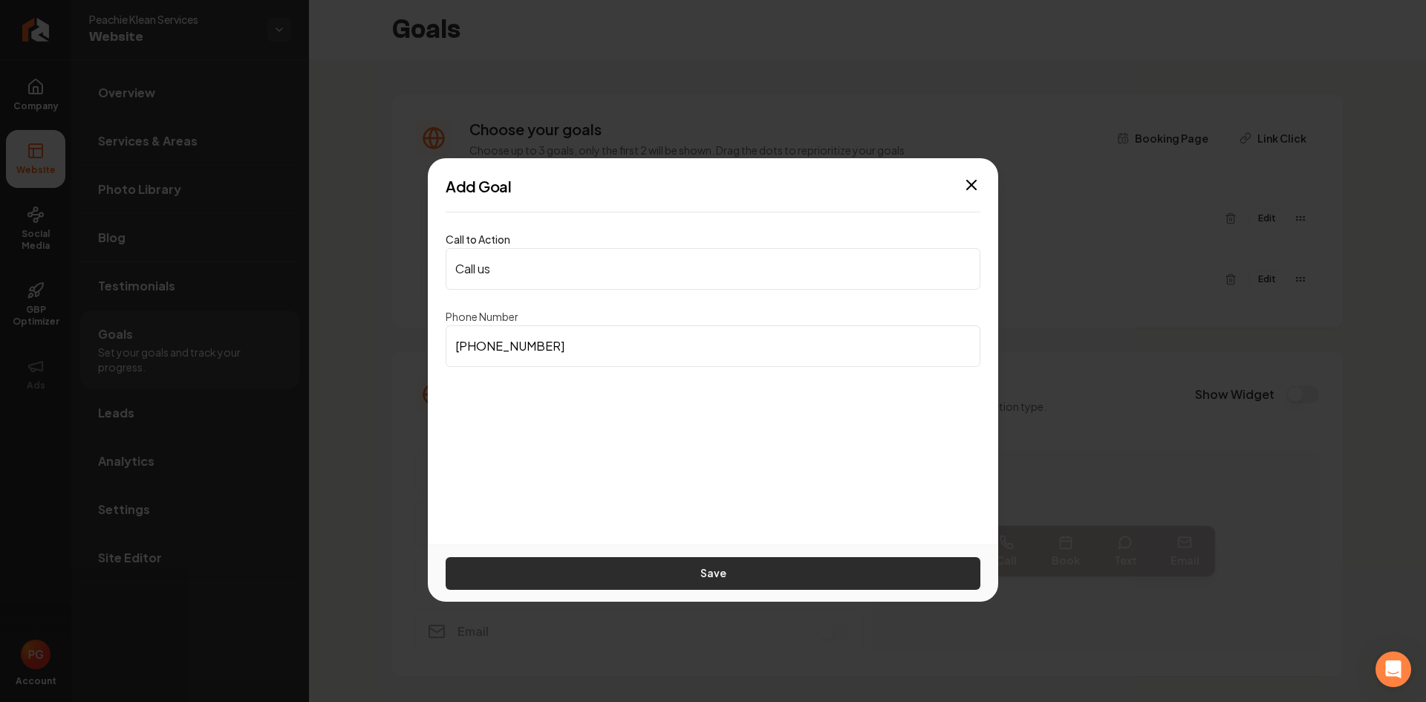
type input "[PHONE_NUMBER]"
click at [524, 568] on button "Save" at bounding box center [713, 573] width 535 height 33
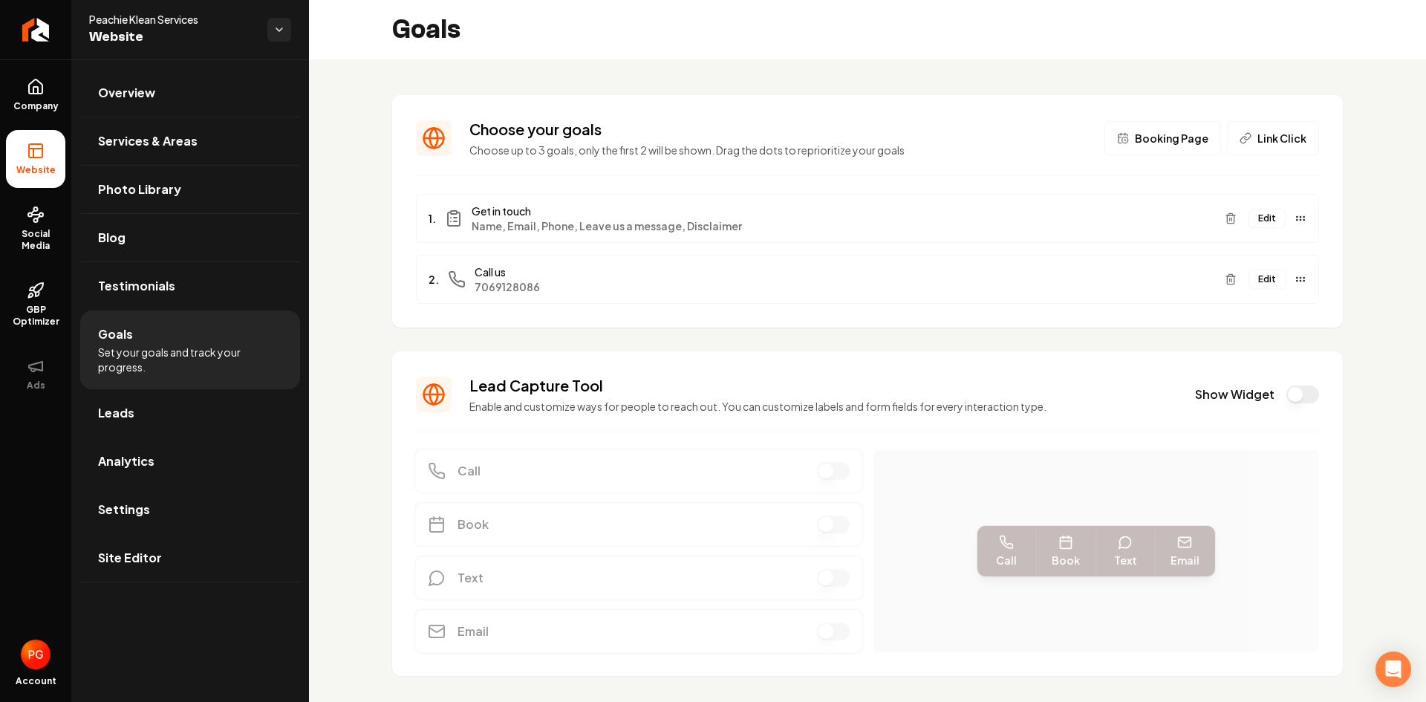
click at [1260, 218] on button "Edit" at bounding box center [1267, 218] width 37 height 19
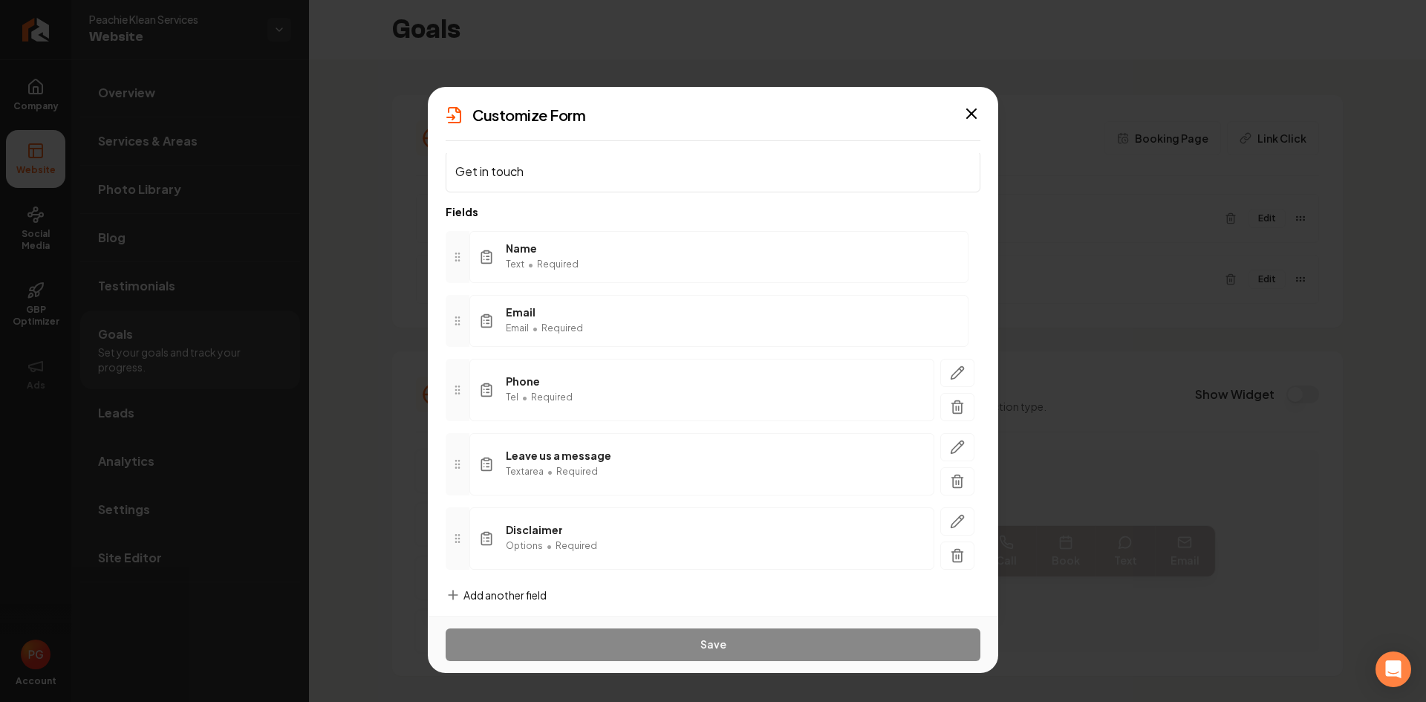
scroll to position [48, 0]
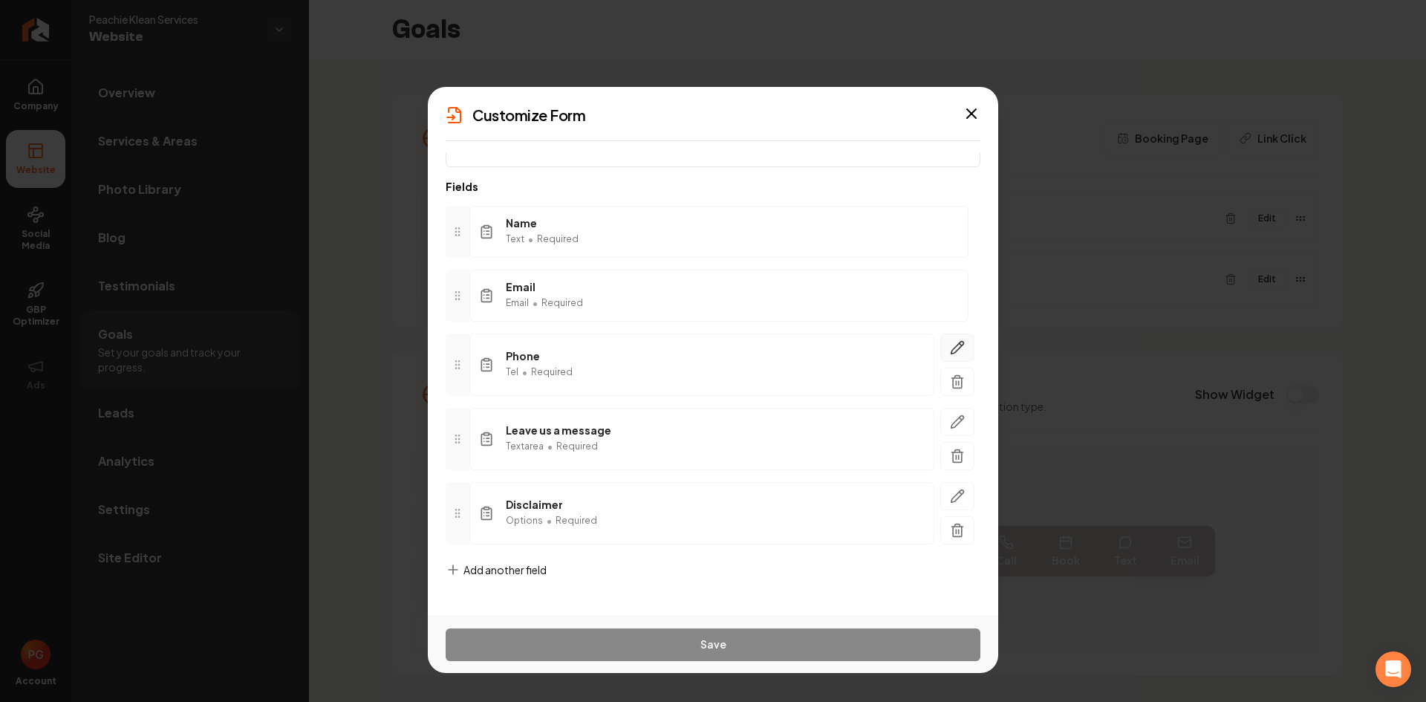
click at [950, 346] on icon "button" at bounding box center [957, 347] width 15 height 15
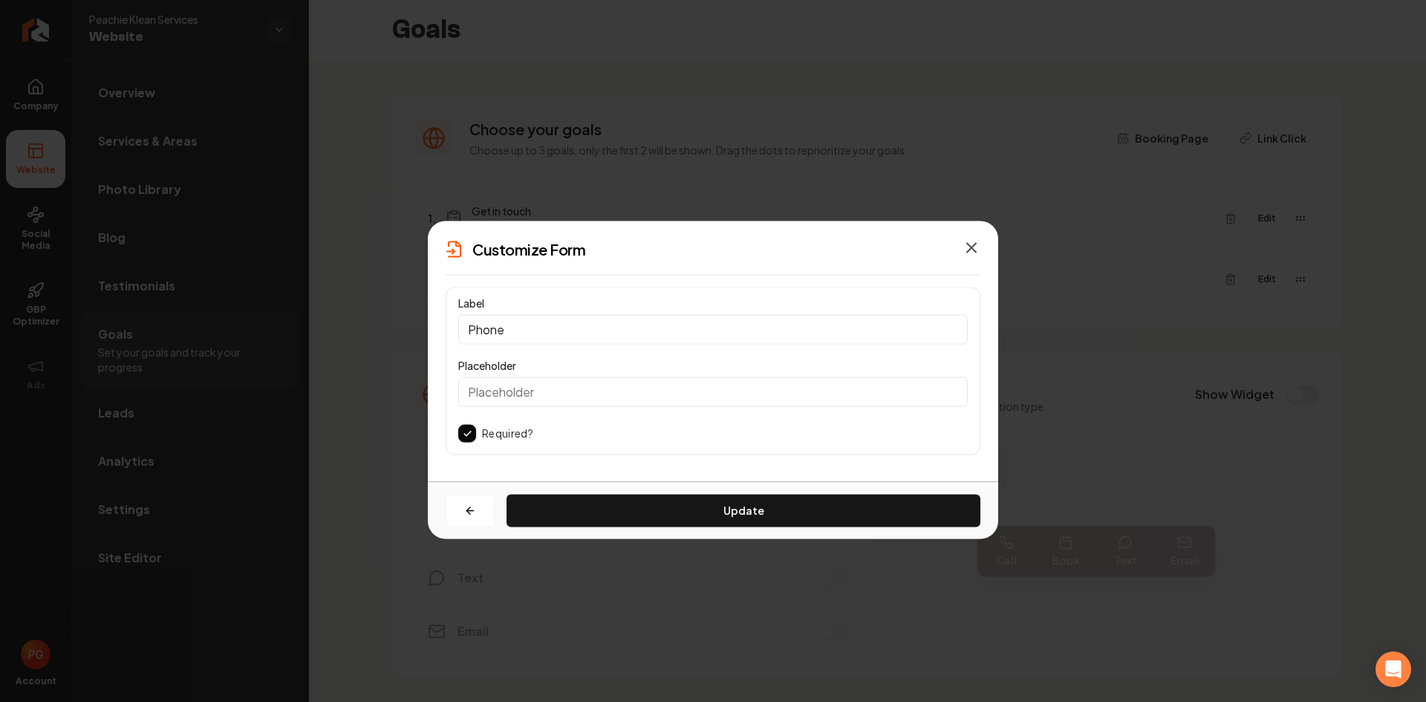
click at [974, 249] on icon "button" at bounding box center [971, 247] width 9 height 9
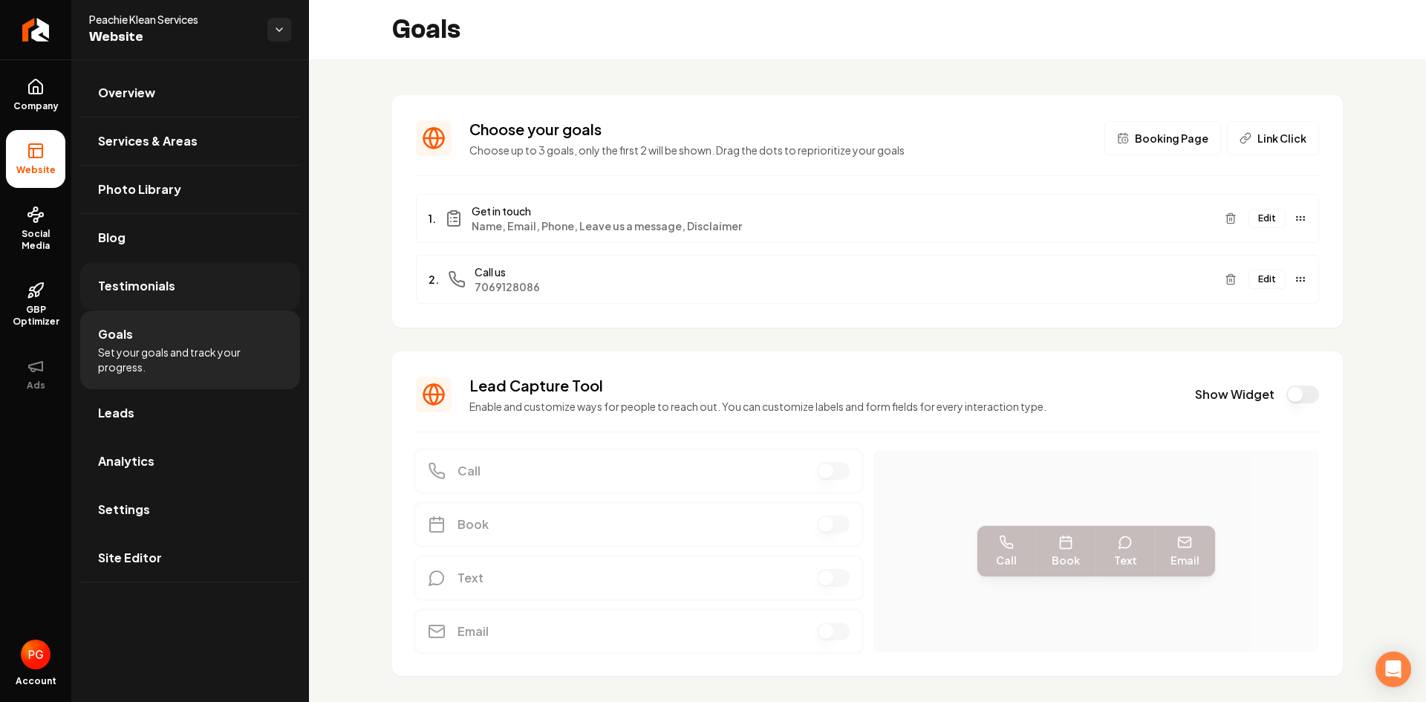
click at [179, 285] on link "Testimonials" at bounding box center [190, 286] width 220 height 48
click at [155, 285] on span "Testimonials" at bounding box center [136, 286] width 77 height 18
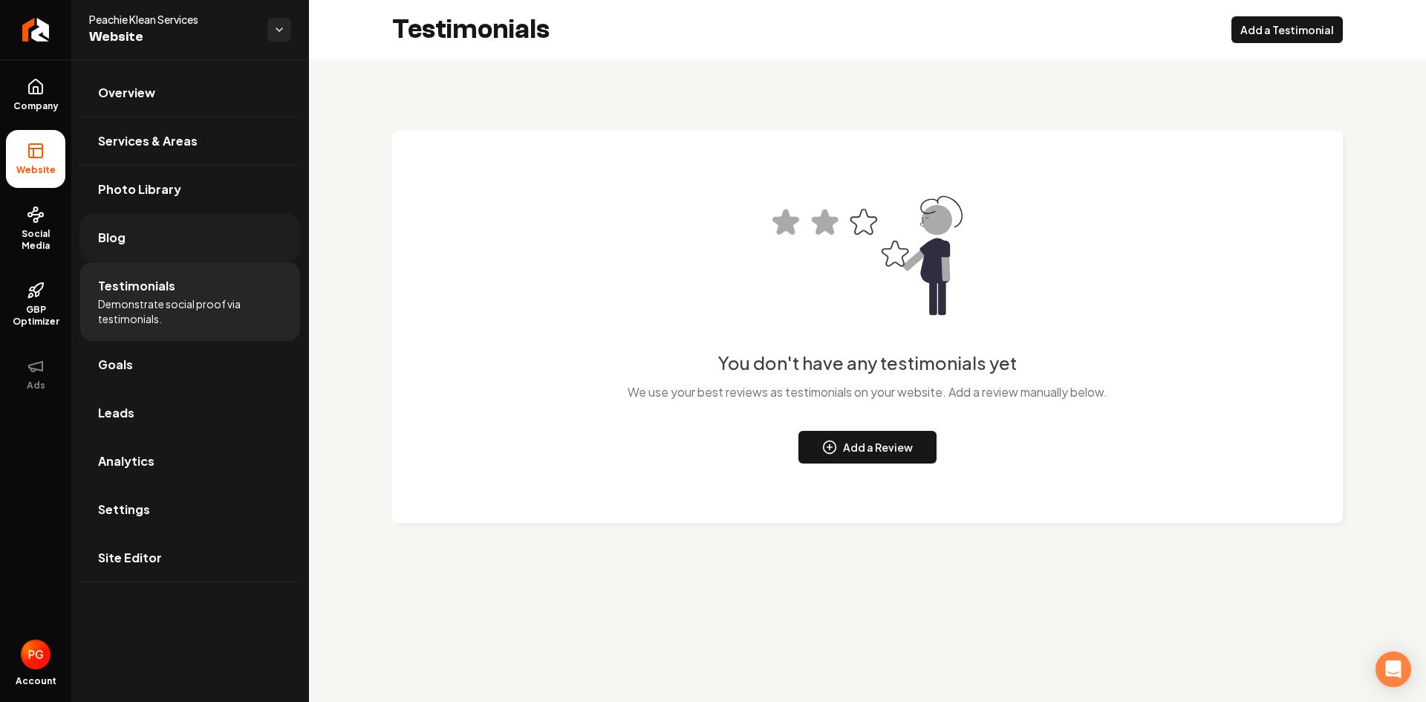
click at [155, 250] on link "Blog" at bounding box center [190, 238] width 220 height 48
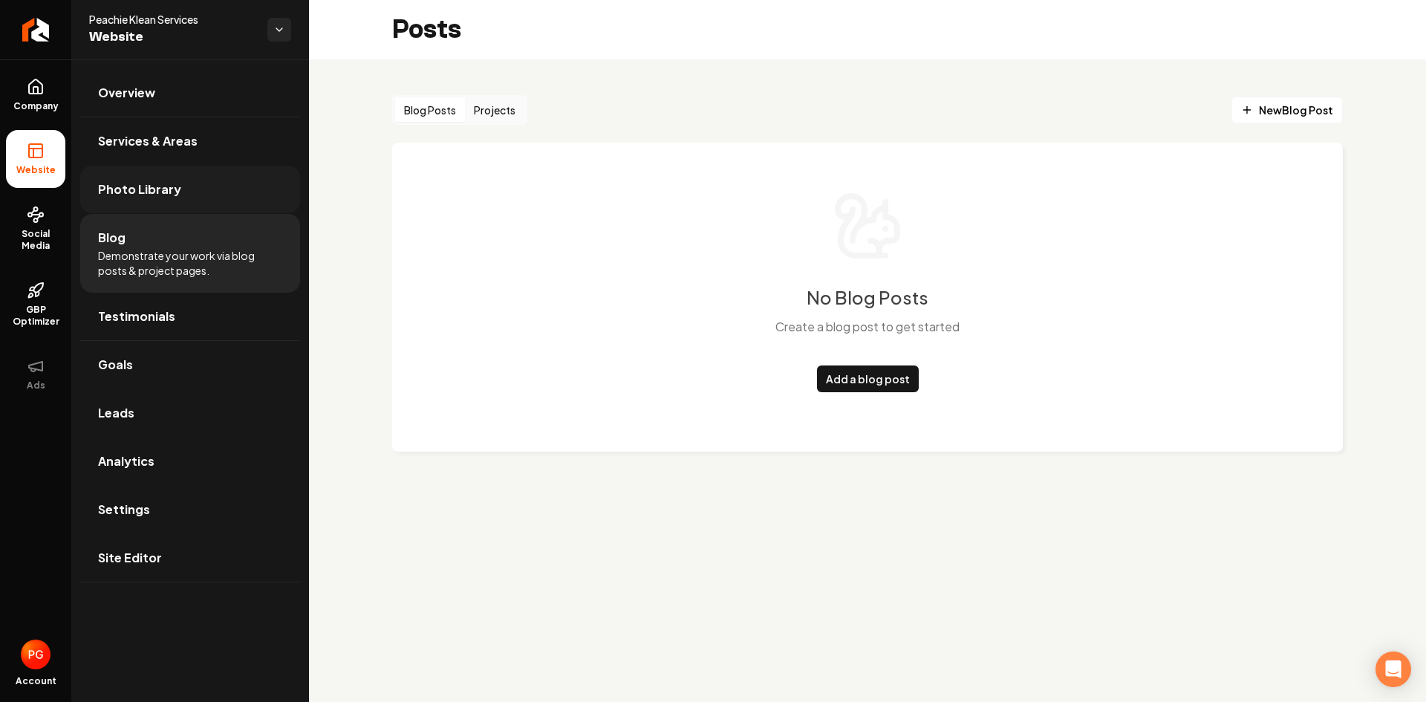
click at [158, 192] on span "Photo Library" at bounding box center [139, 189] width 83 height 18
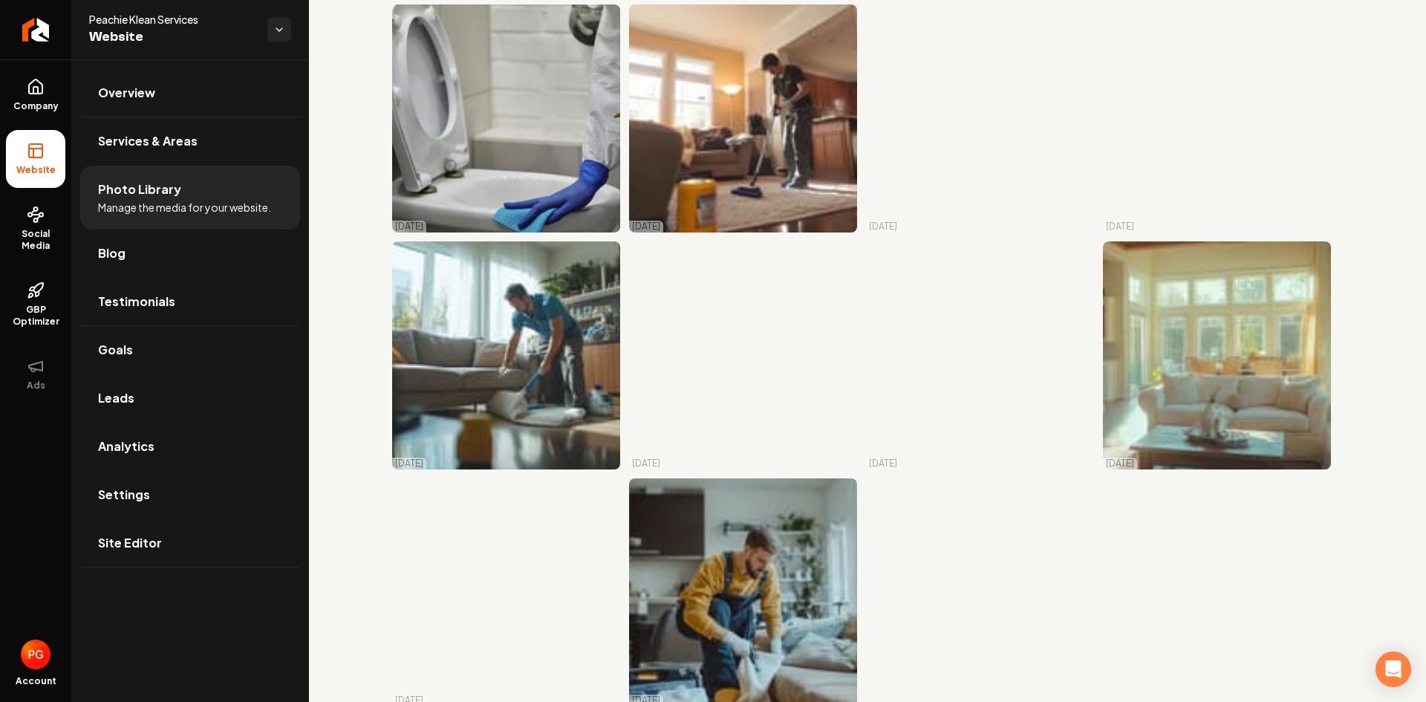
scroll to position [2464, 0]
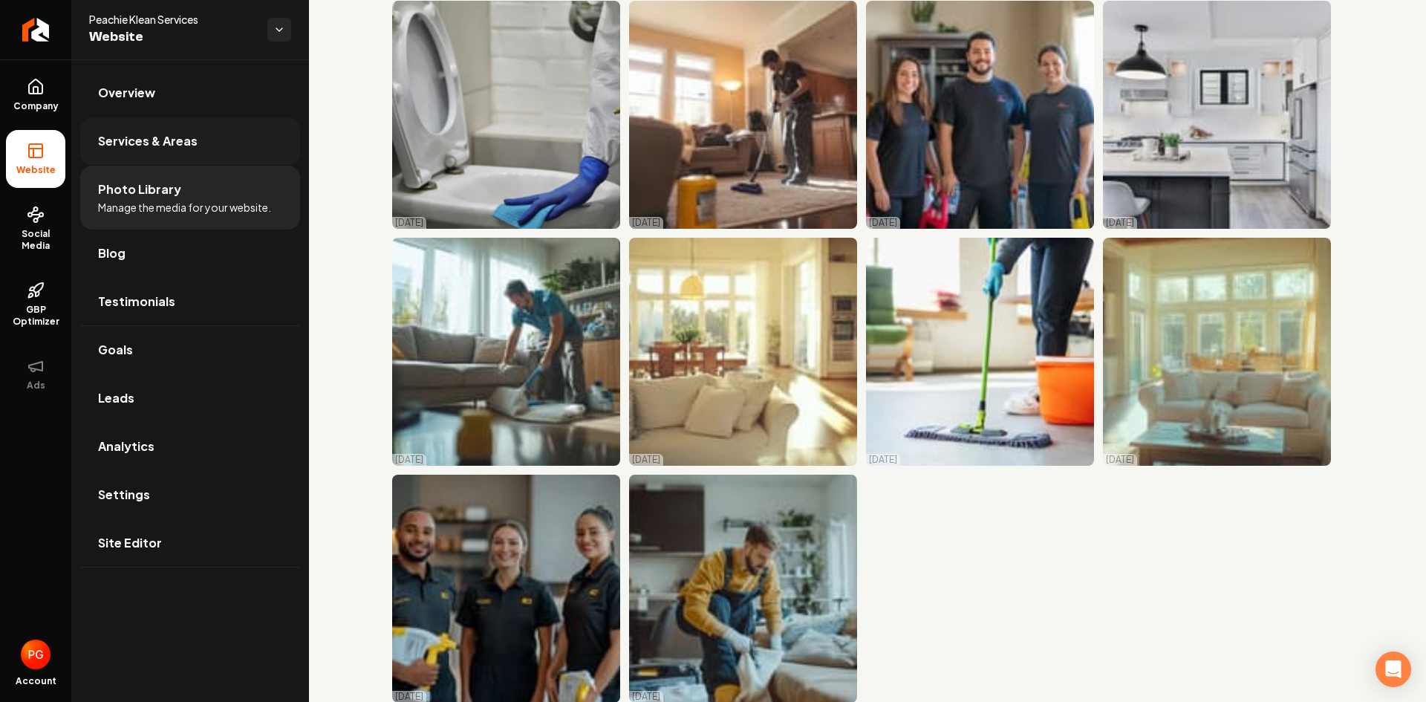
click at [186, 149] on span "Services & Areas" at bounding box center [148, 141] width 100 height 18
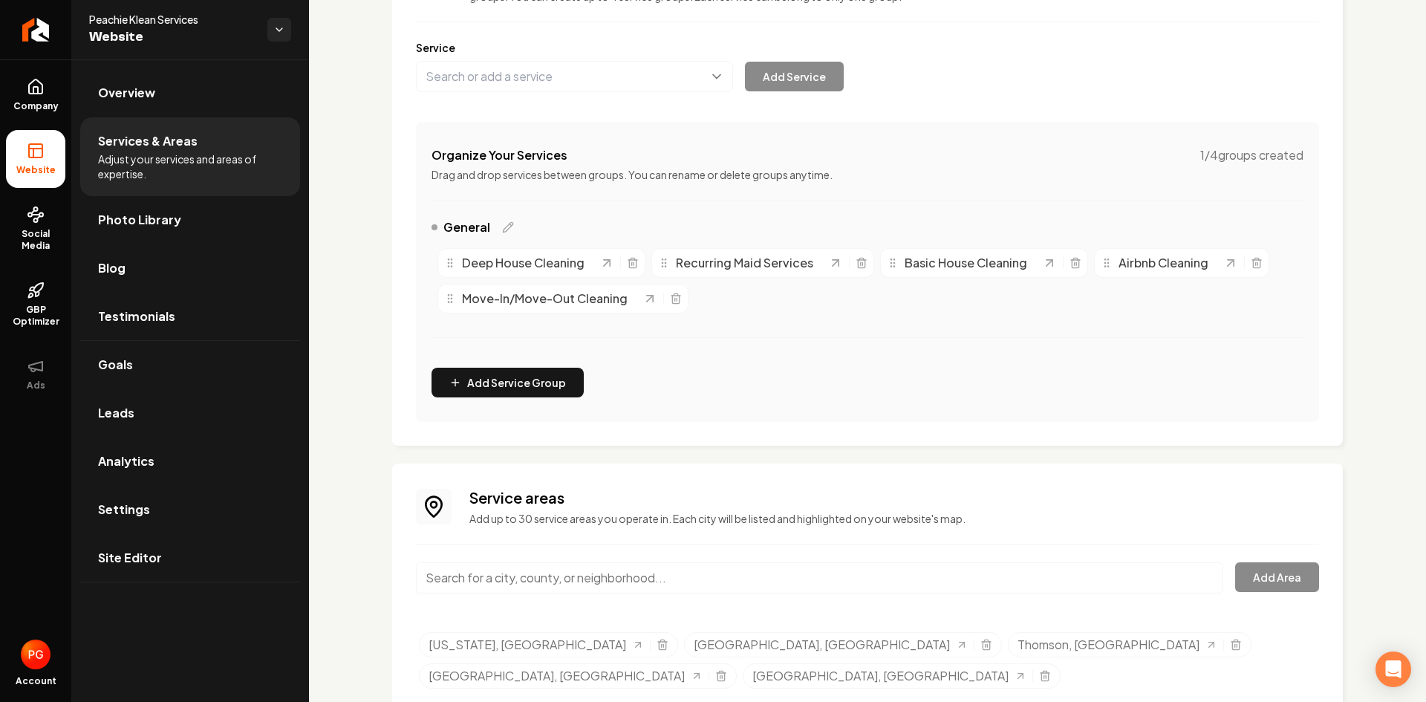
scroll to position [189, 0]
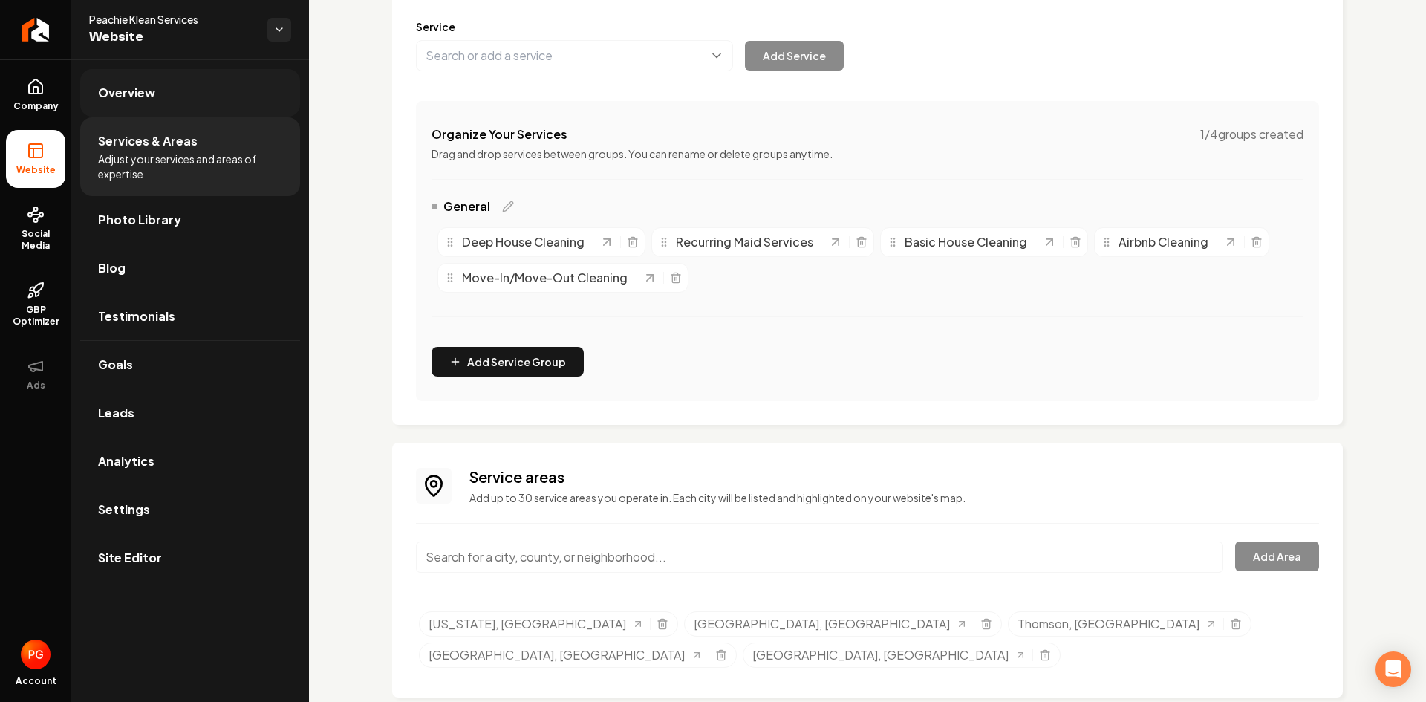
click at [157, 94] on link "Overview" at bounding box center [190, 93] width 220 height 48
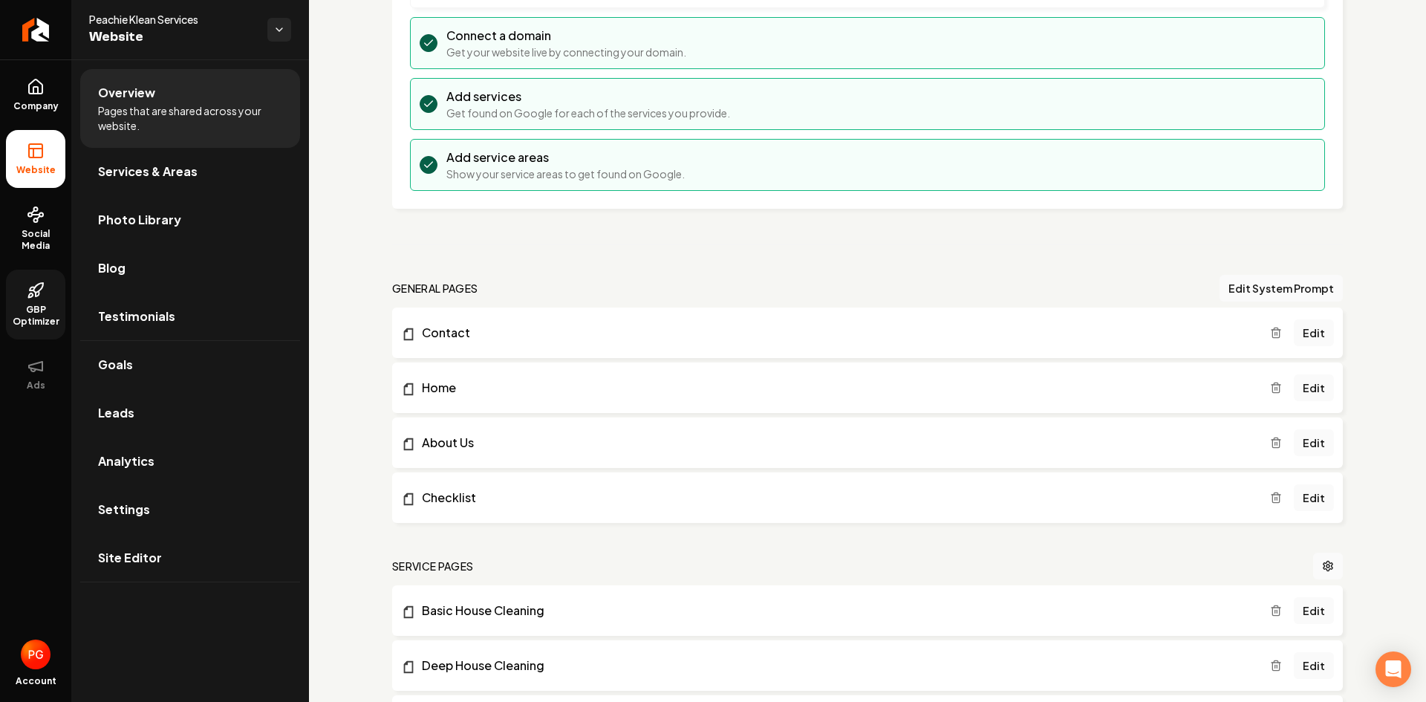
click at [33, 307] on span "GBP Optimizer" at bounding box center [35, 316] width 59 height 24
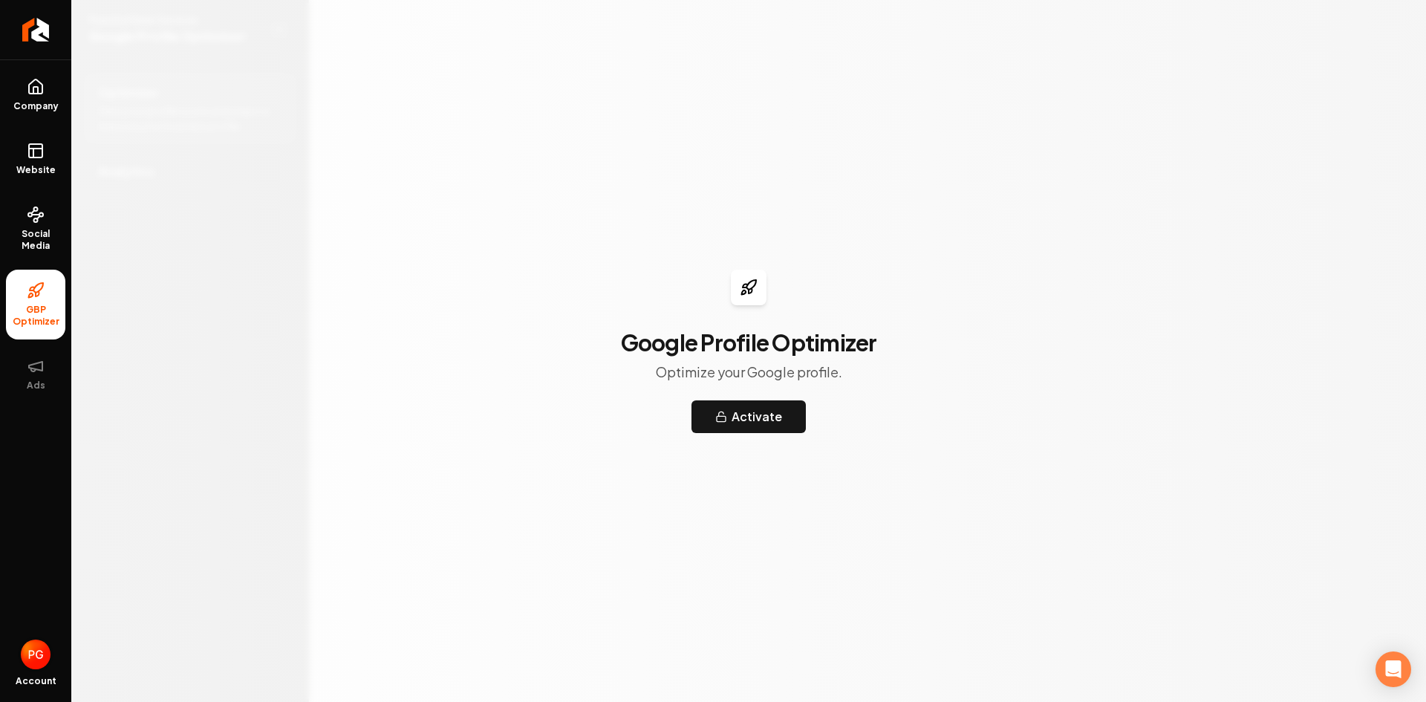
click at [41, 651] on img "Open user button" at bounding box center [36, 654] width 30 height 30
click at [128, 479] on div "Google Profile Optimizer Optimize your Google profile. Activate" at bounding box center [748, 351] width 1355 height 702
click at [36, 654] on img "Open user button" at bounding box center [36, 654] width 30 height 30
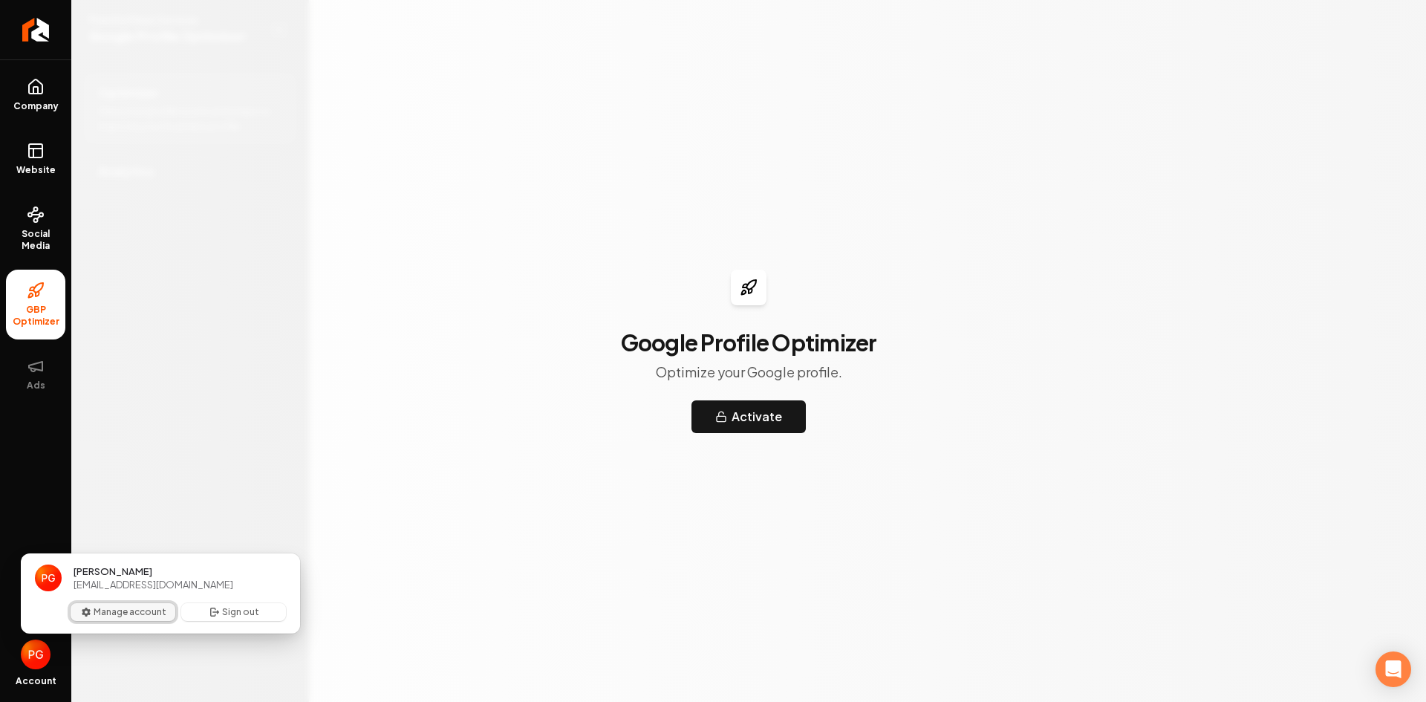
click at [102, 617] on button "Manage account" at bounding box center [123, 612] width 105 height 18
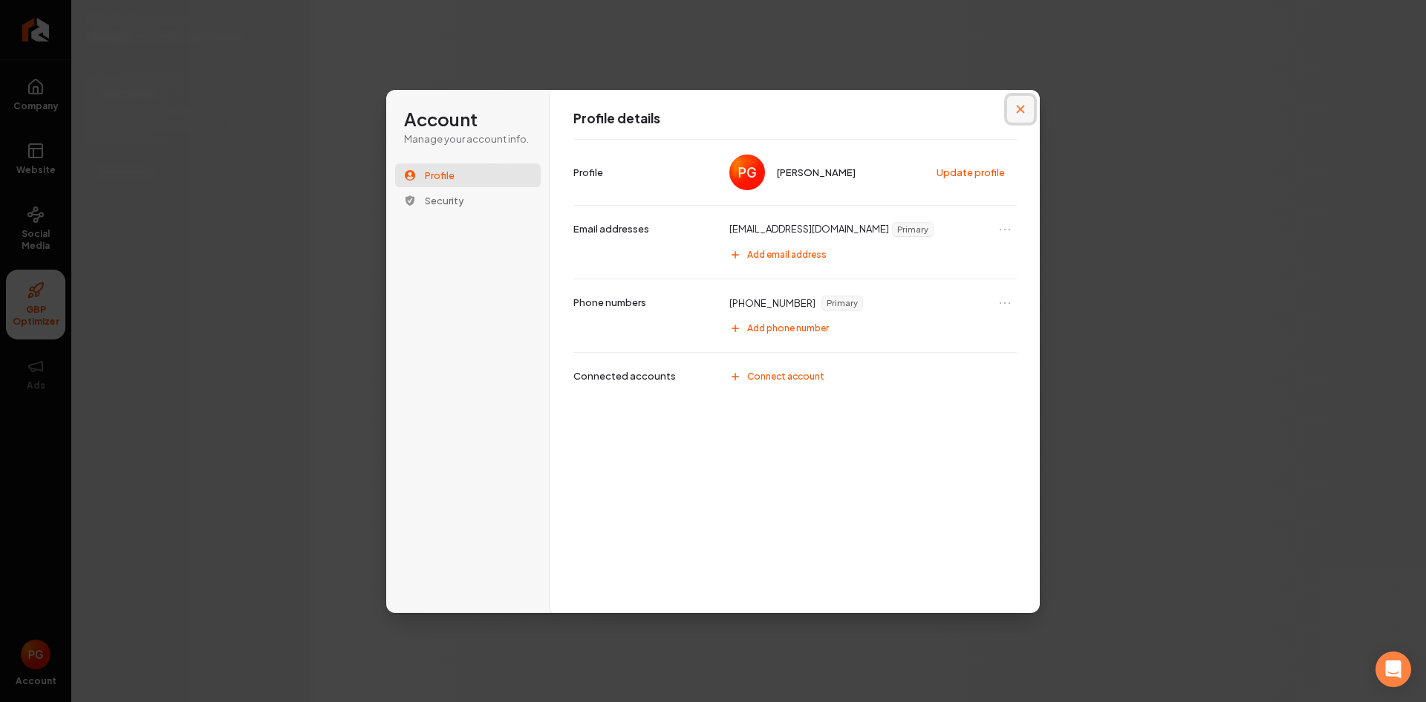
click at [1024, 111] on icon "Close modal" at bounding box center [1020, 109] width 9 height 9
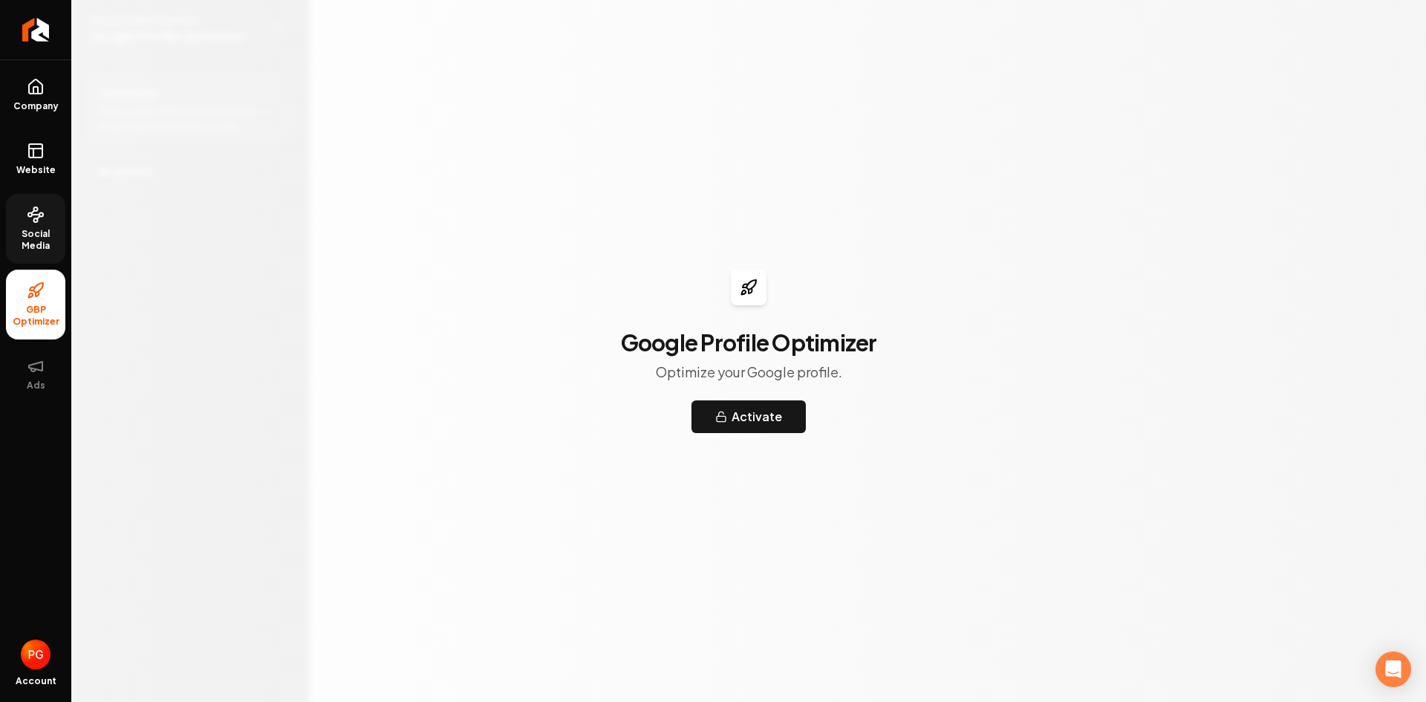
click at [48, 235] on span "Social Media" at bounding box center [35, 240] width 59 height 24
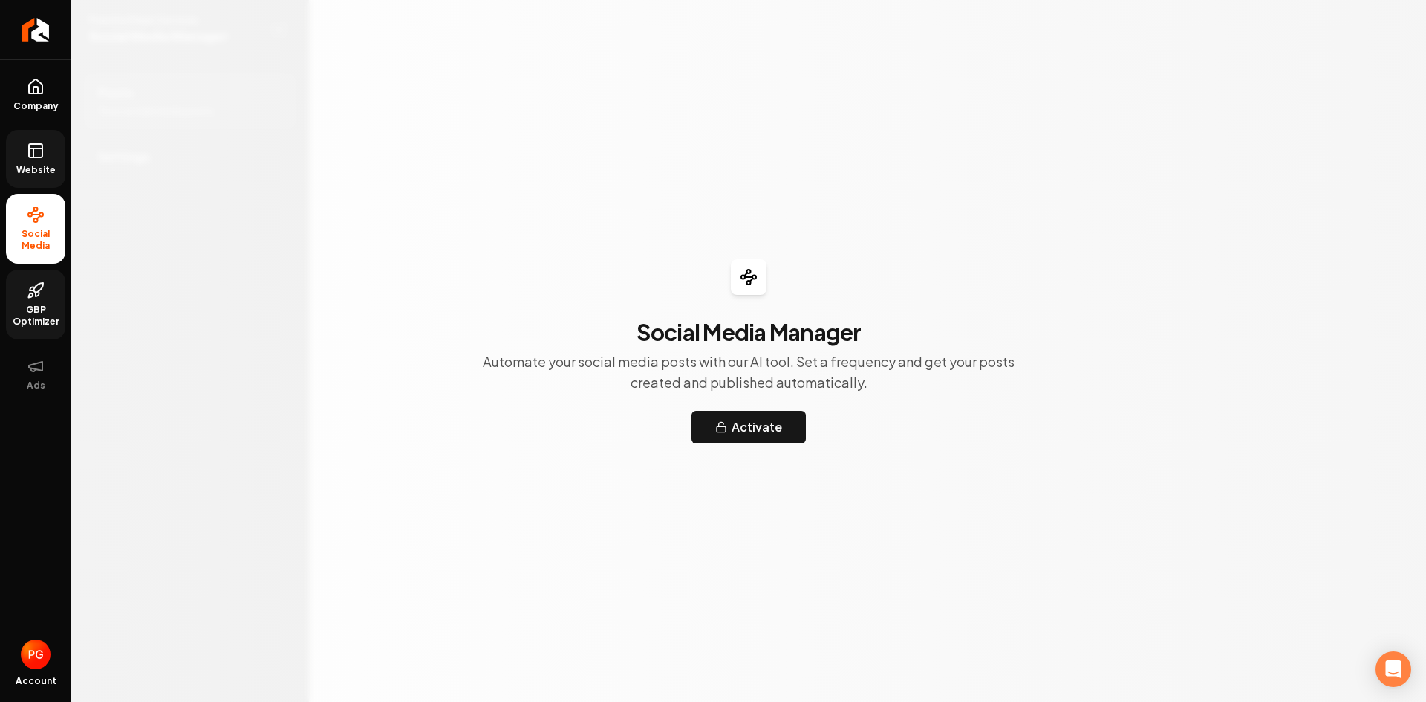
click at [39, 152] on icon at bounding box center [36, 151] width 18 height 18
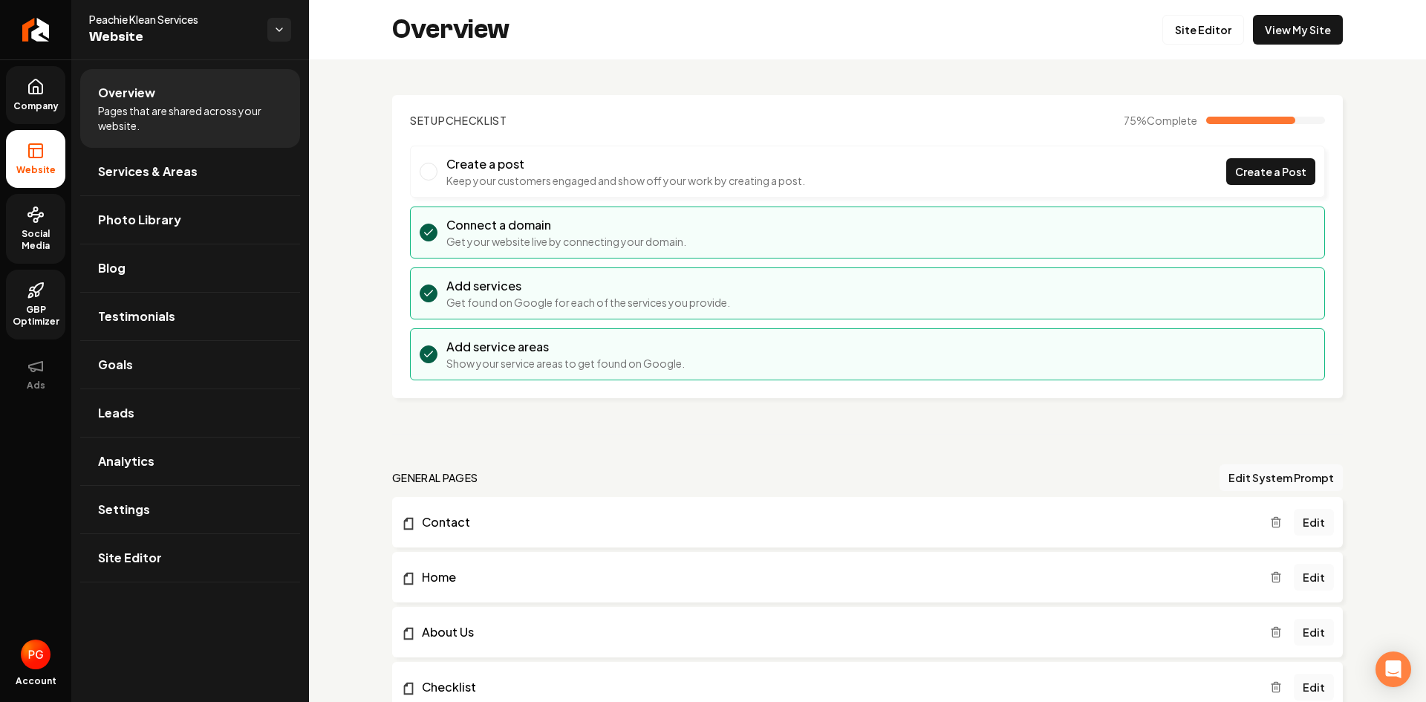
click at [32, 83] on icon at bounding box center [36, 87] width 18 height 18
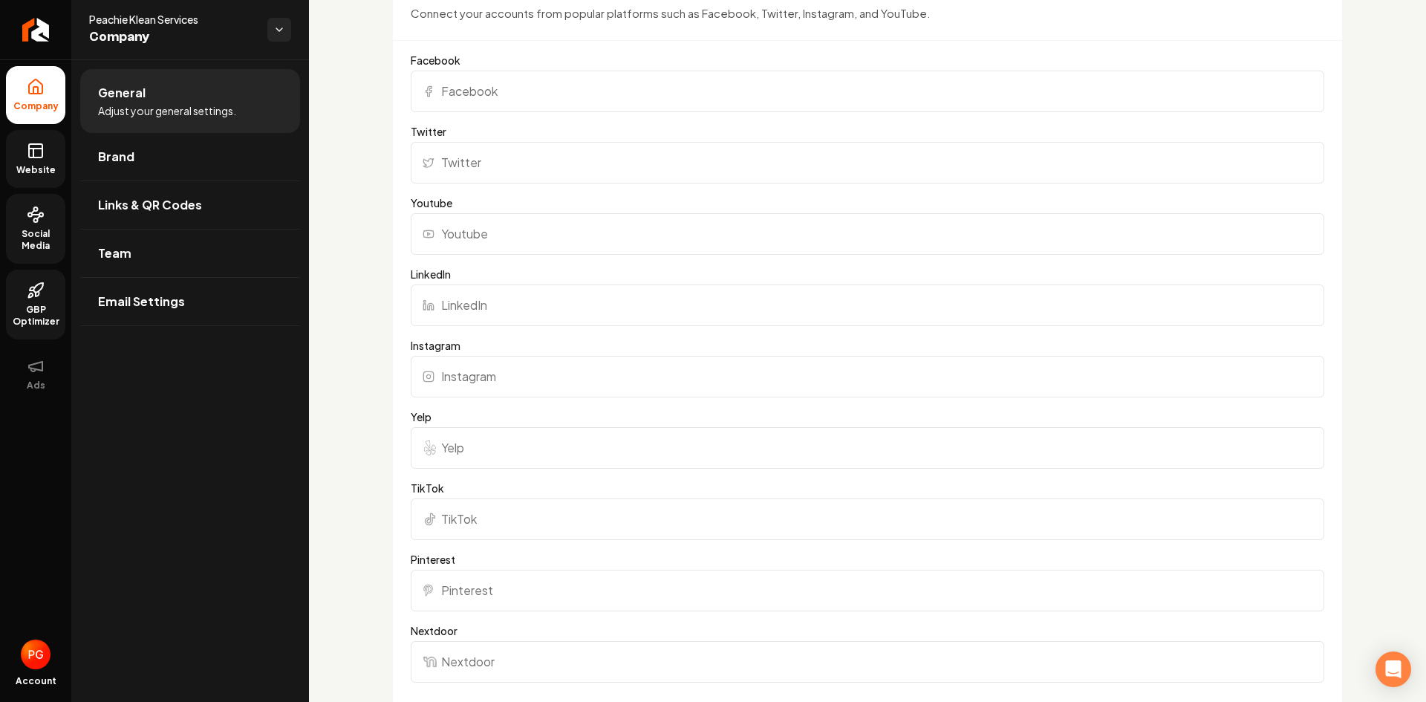
scroll to position [1125, 0]
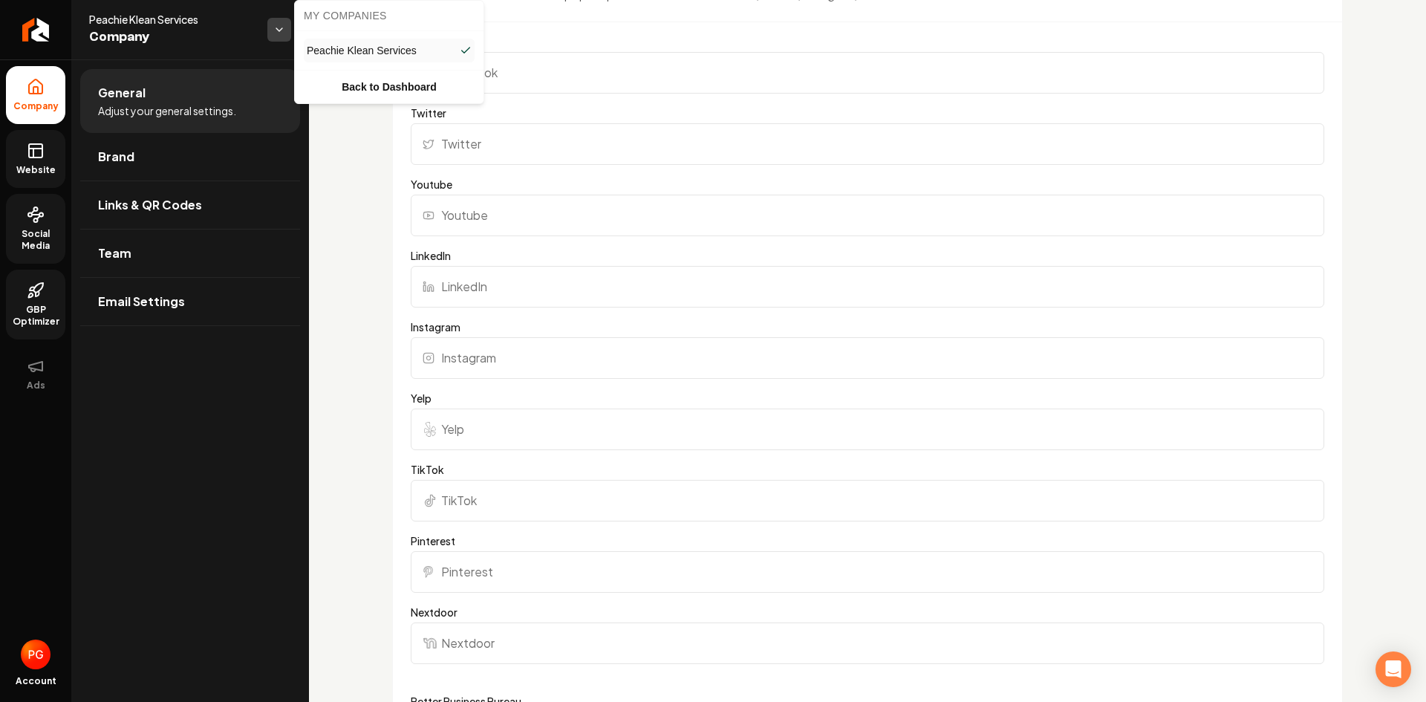
click at [274, 36] on html "Company Website Social Media GBP Optimizer Ads Account Peachie Klean Services C…" at bounding box center [713, 351] width 1426 height 702
click at [280, 28] on html "Company Website Social Media GBP Optimizer Ads Account Peachie Klean Services C…" at bounding box center [713, 351] width 1426 height 702
click at [41, 154] on icon at bounding box center [36, 151] width 18 height 18
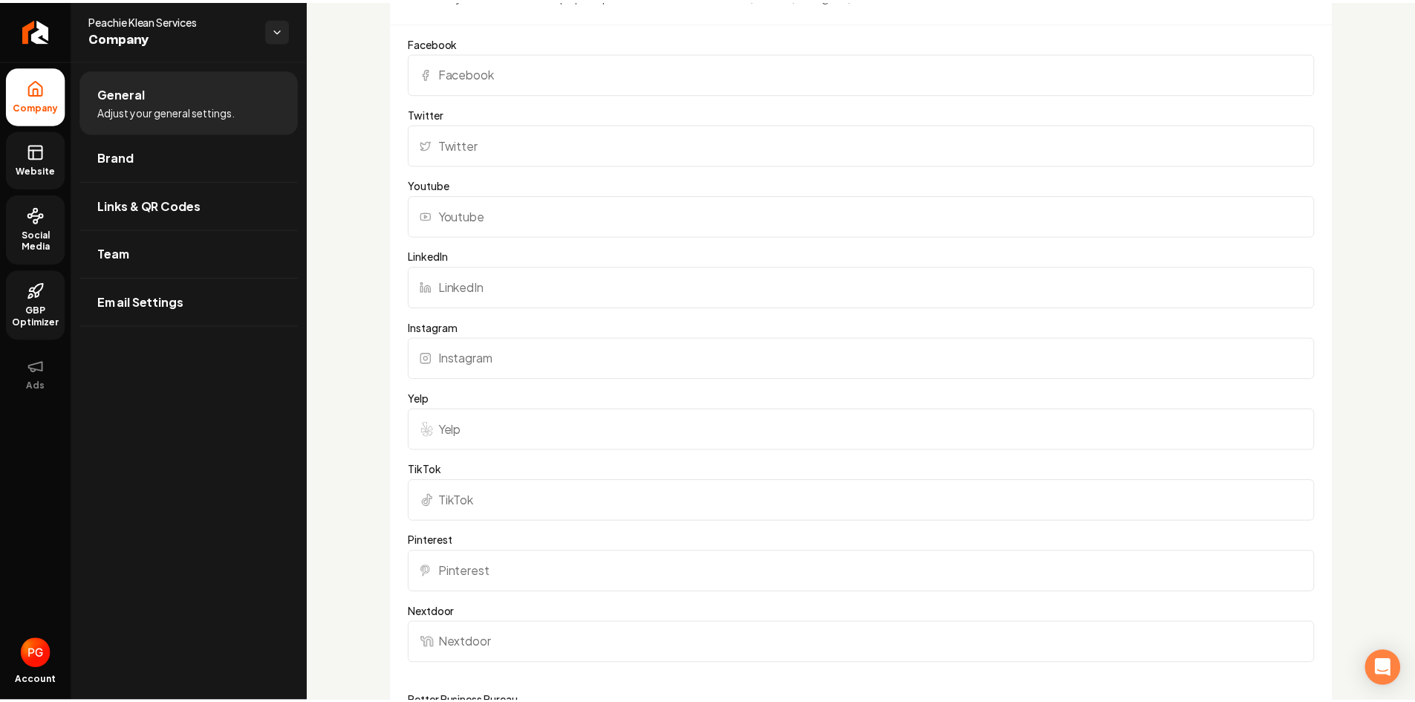
scroll to position [917, 0]
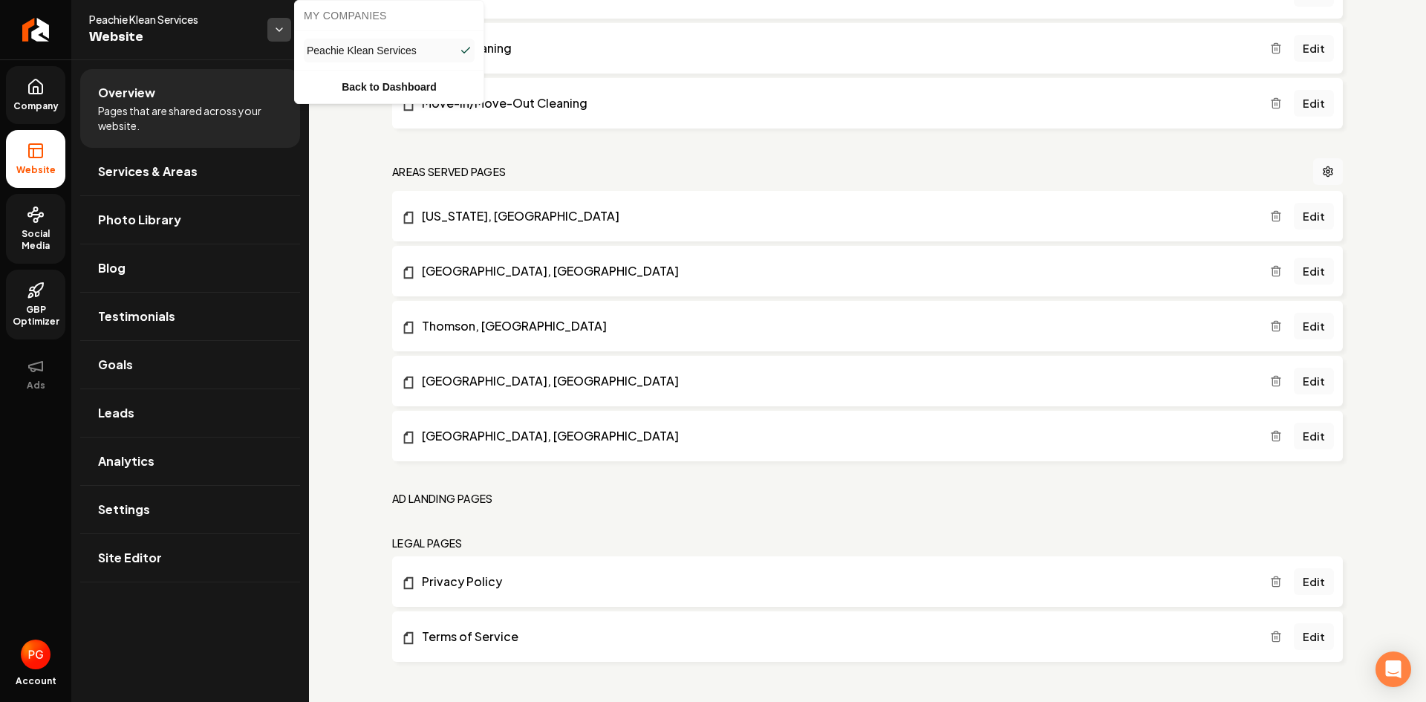
click at [279, 30] on html "Company Website Social Media GBP Optimizer Ads Account Peachie Klean Services W…" at bounding box center [713, 351] width 1426 height 702
click at [370, 88] on link "Back to Dashboard" at bounding box center [389, 87] width 183 height 27
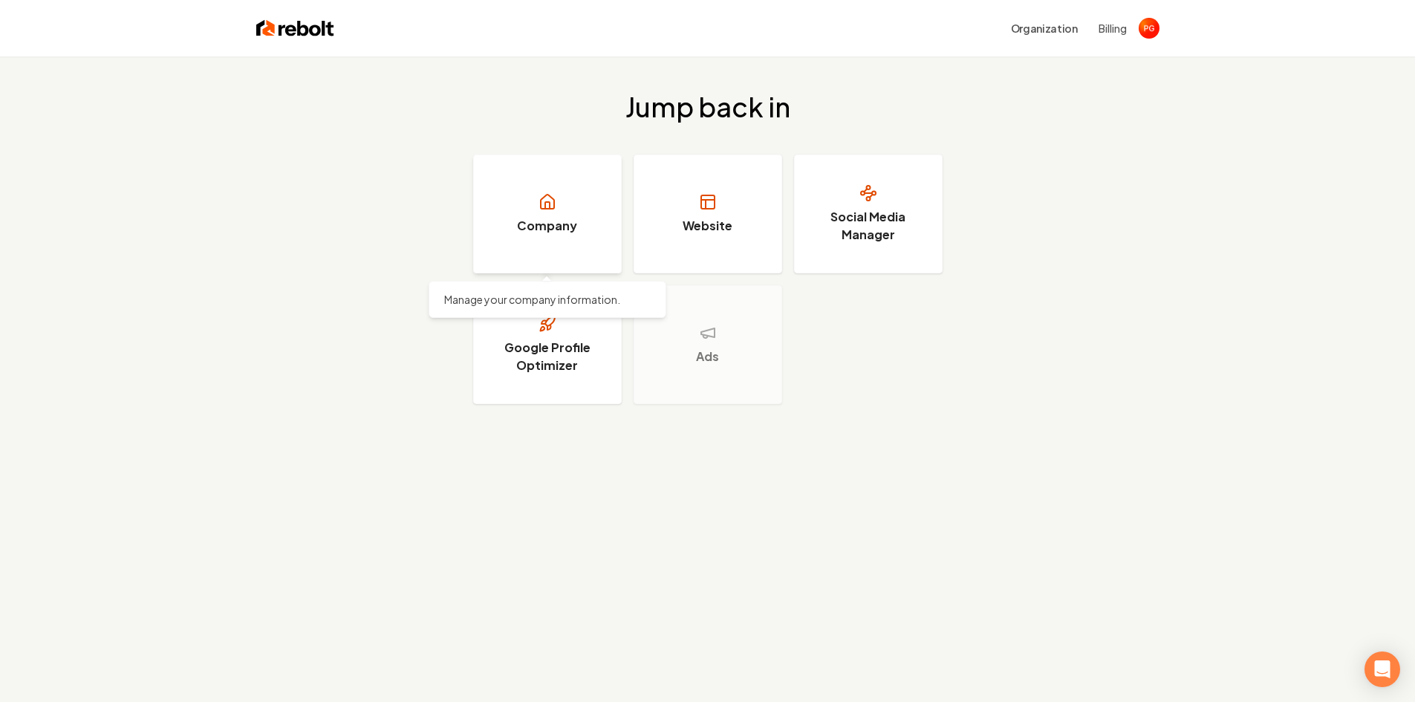
click at [486, 213] on link "Company" at bounding box center [547, 213] width 149 height 119
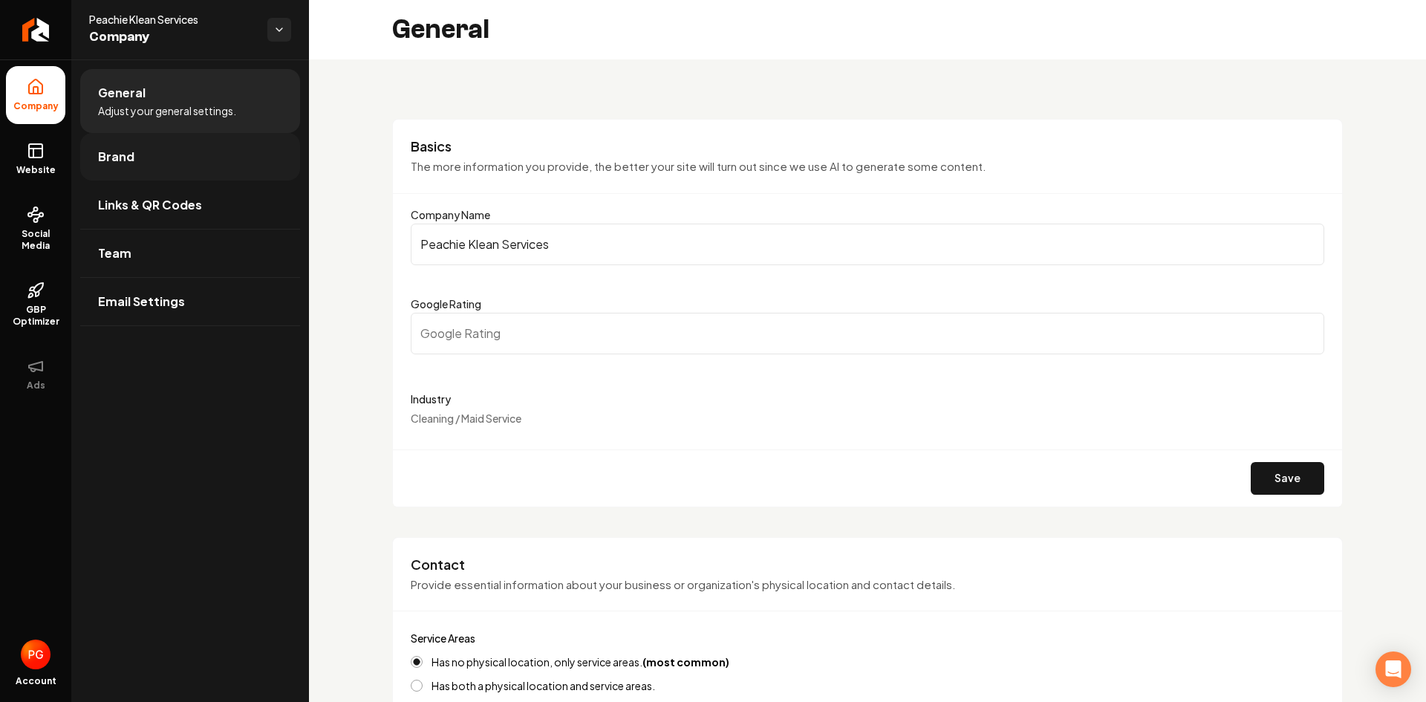
click at [175, 154] on link "Brand" at bounding box center [190, 157] width 220 height 48
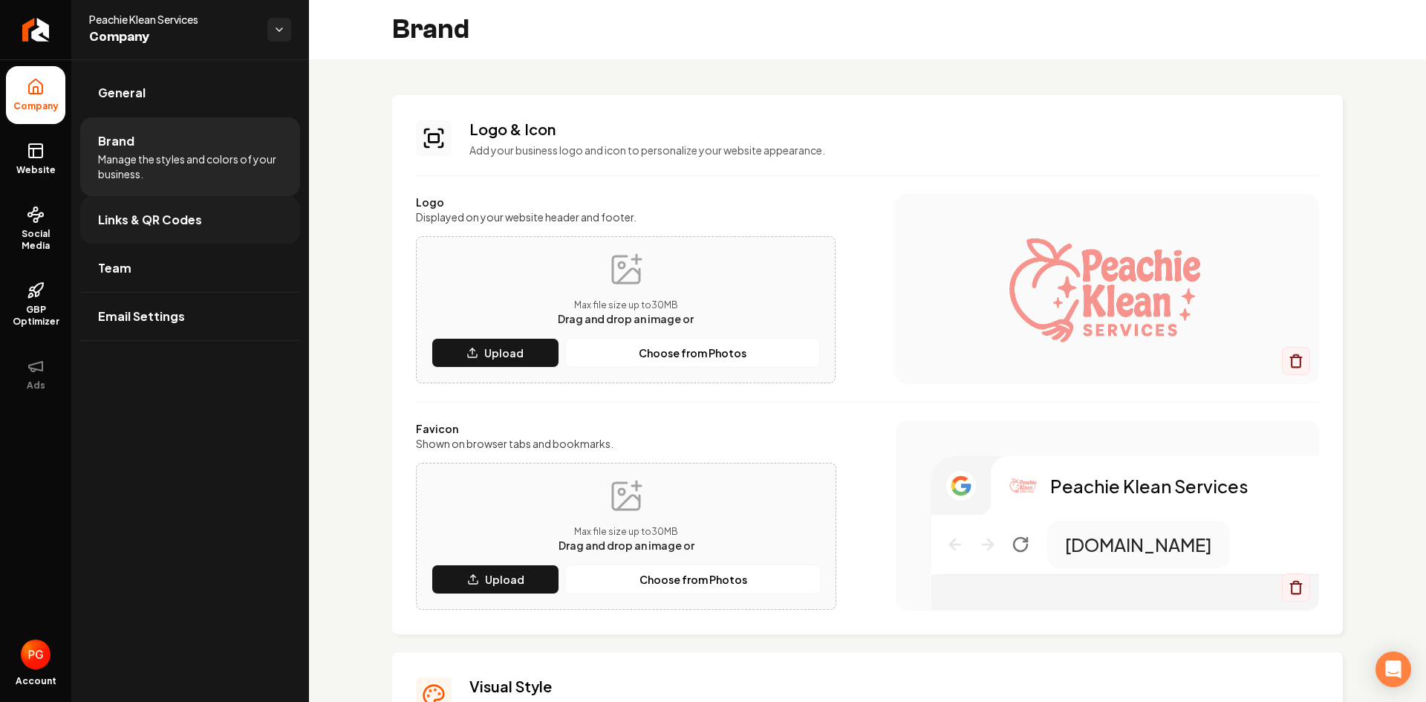
click at [195, 217] on span "Links & QR Codes" at bounding box center [150, 220] width 104 height 18
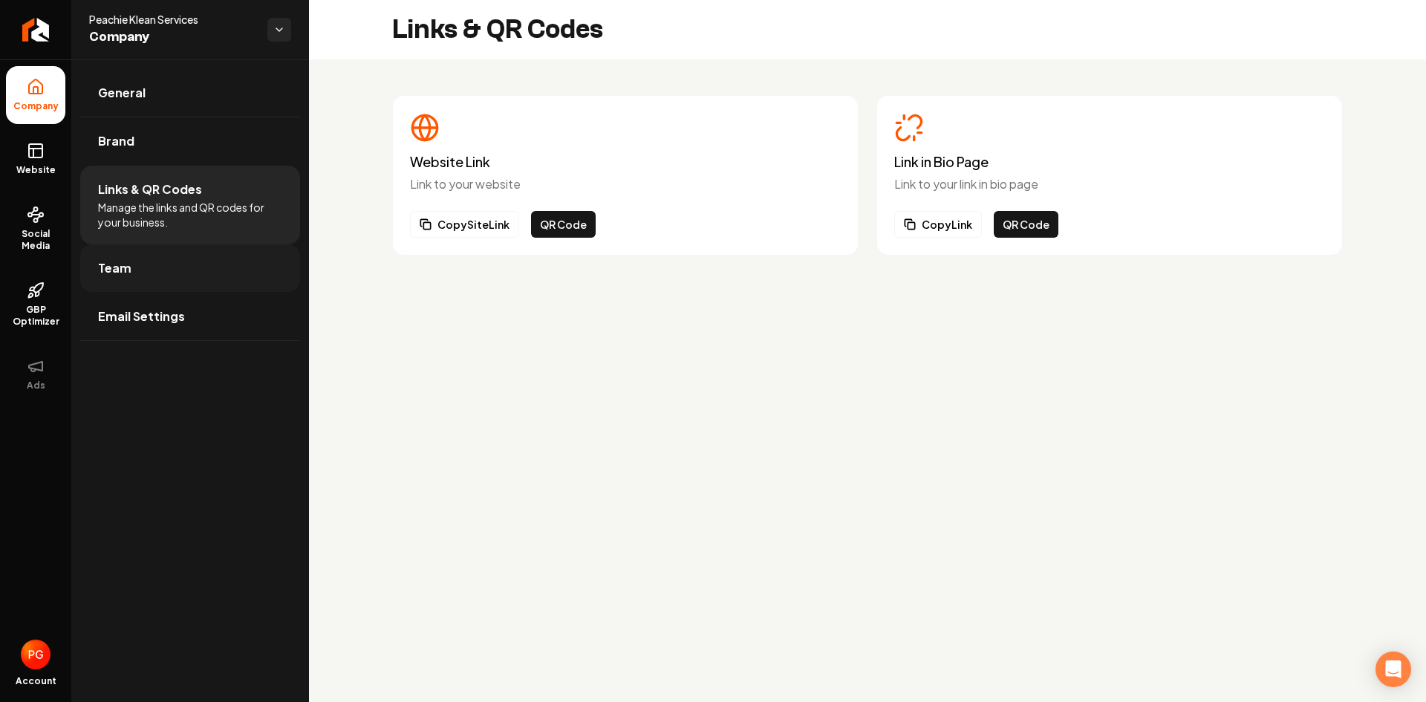
click at [132, 284] on link "Team" at bounding box center [190, 268] width 220 height 48
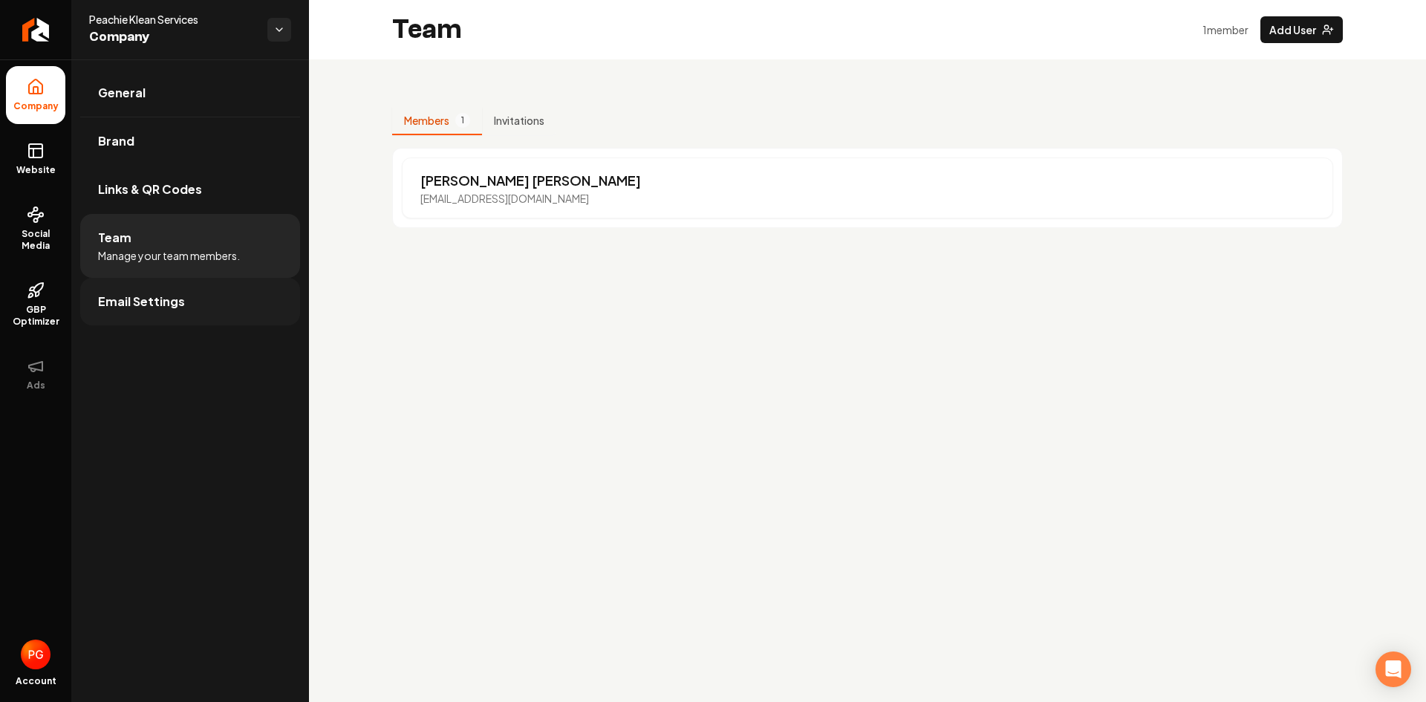
click at [137, 300] on span "Email Settings" at bounding box center [141, 302] width 87 height 18
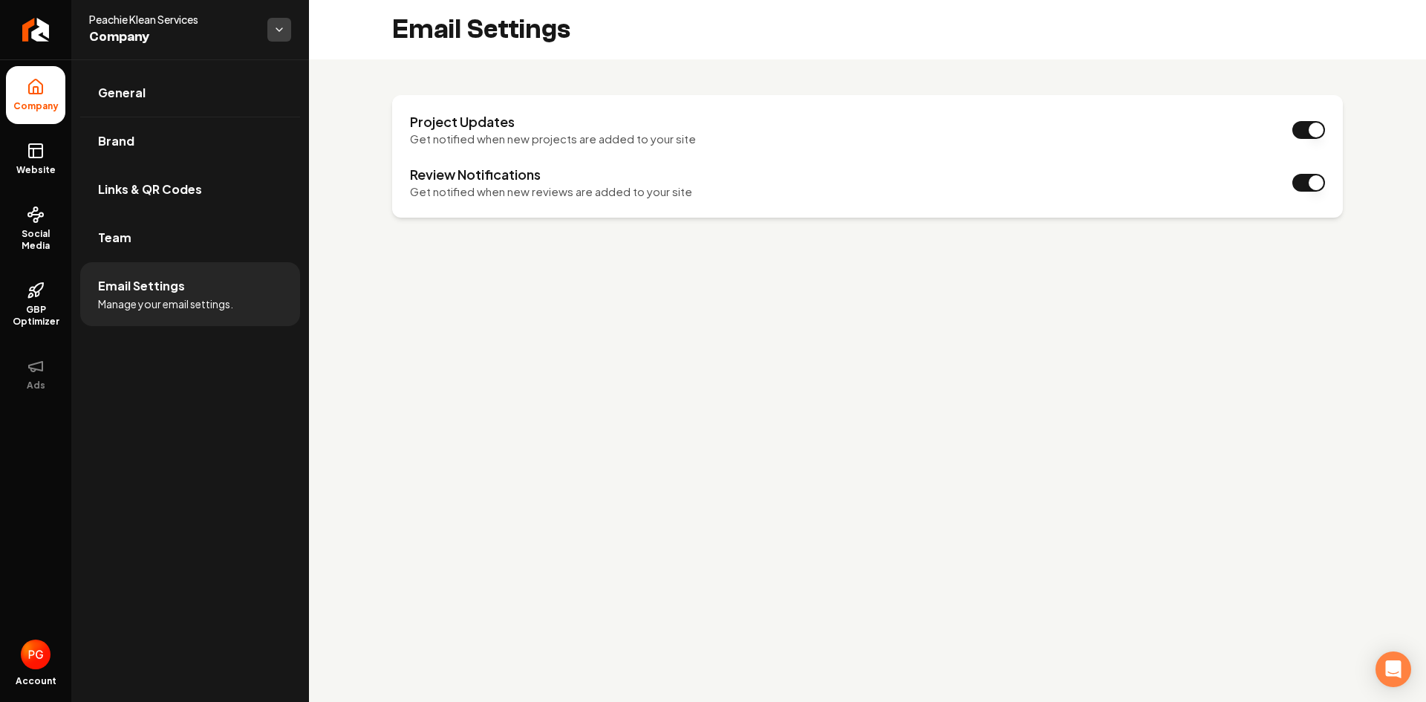
click at [280, 27] on html "Company Website Social Media GBP Optimizer Ads Account Peachie Klean Services C…" at bounding box center [713, 351] width 1426 height 702
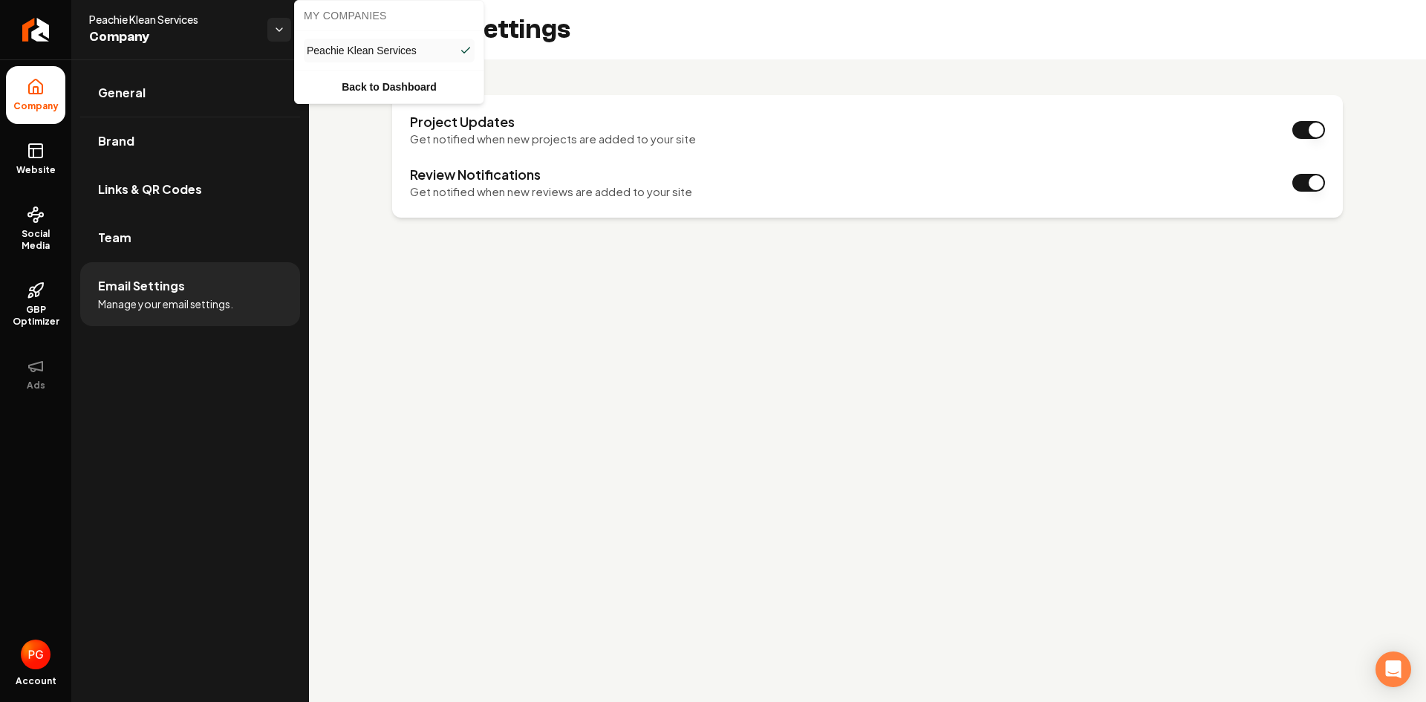
click at [55, 95] on html "Company Website Social Media GBP Optimizer Ads Account Peachie Klean Services C…" at bounding box center [713, 351] width 1426 height 702
click at [279, 30] on html "Company Website Social Media GBP Optimizer Ads Account Peachie Klean Services C…" at bounding box center [713, 351] width 1426 height 702
click at [319, 88] on link "Back to Dashboard" at bounding box center [389, 87] width 183 height 27
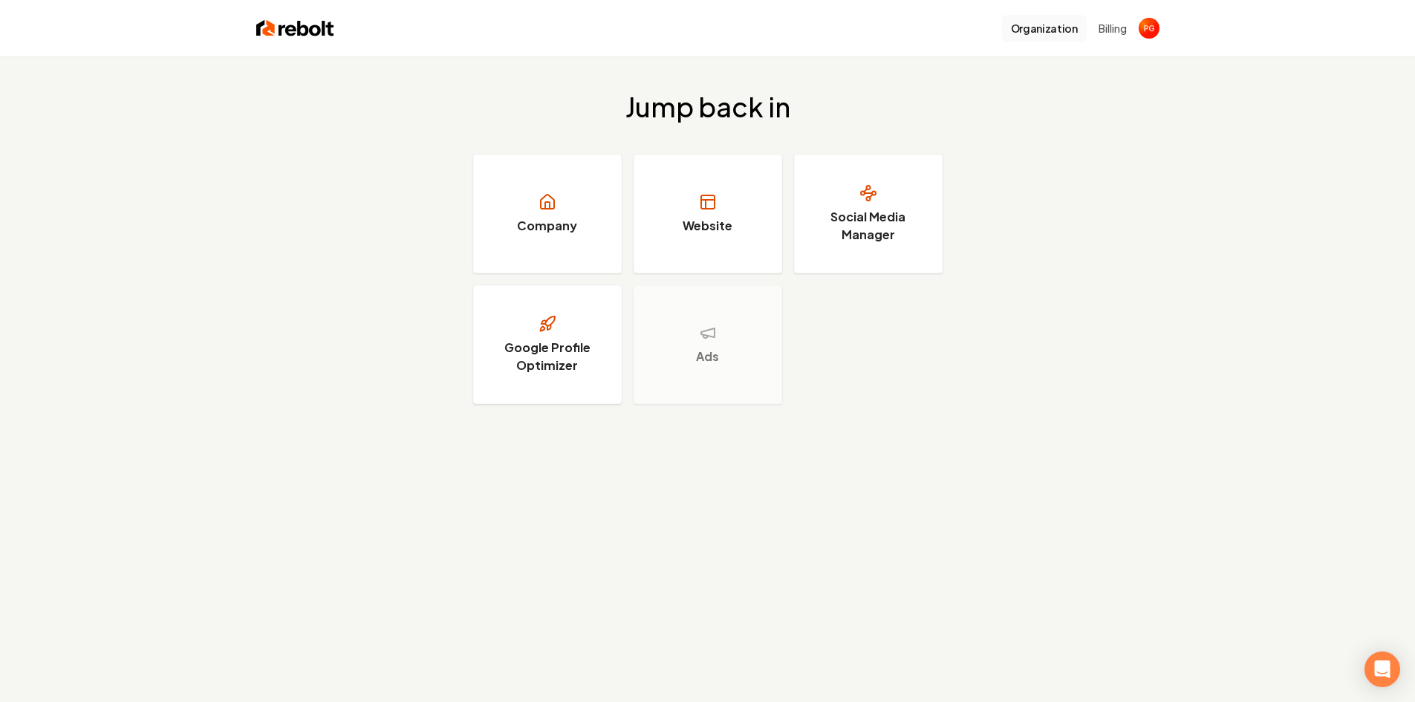
click at [1062, 28] on button "Organization" at bounding box center [1044, 28] width 85 height 27
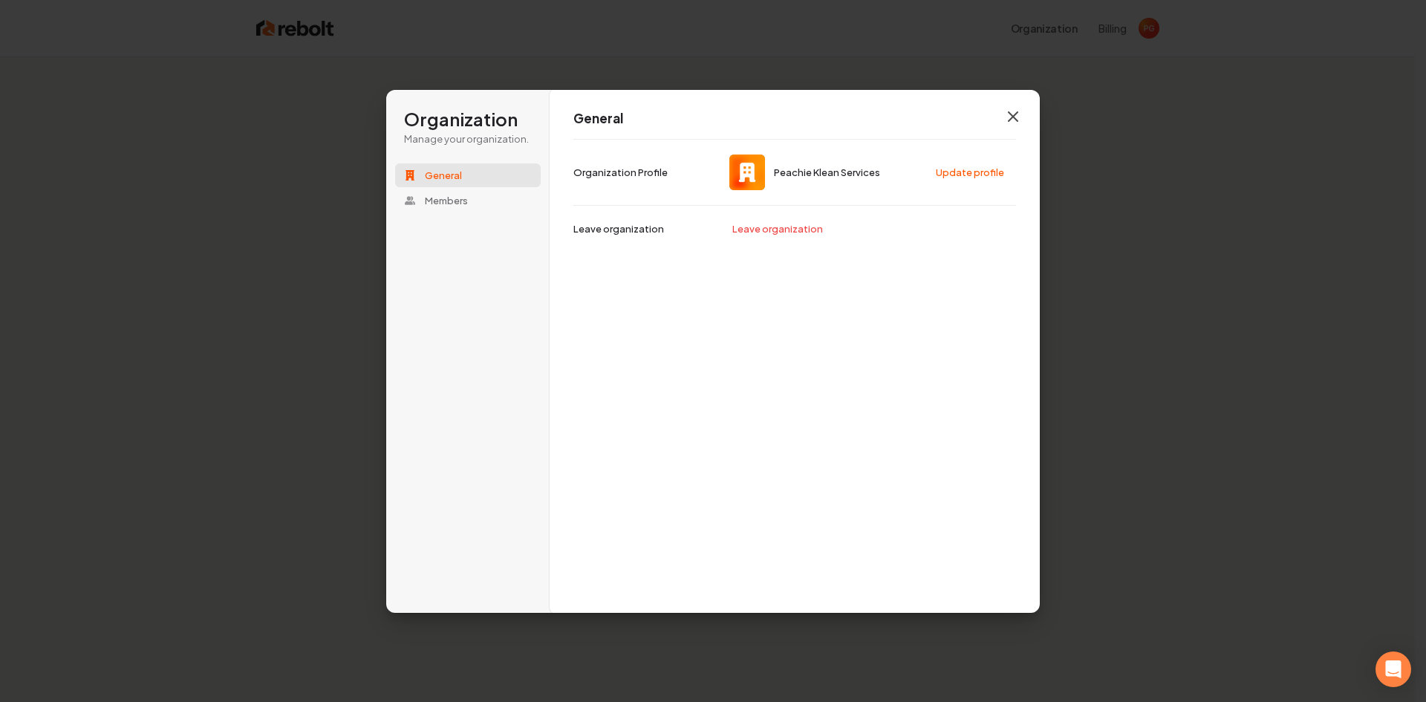
click at [1005, 120] on icon "button" at bounding box center [1013, 117] width 18 height 18
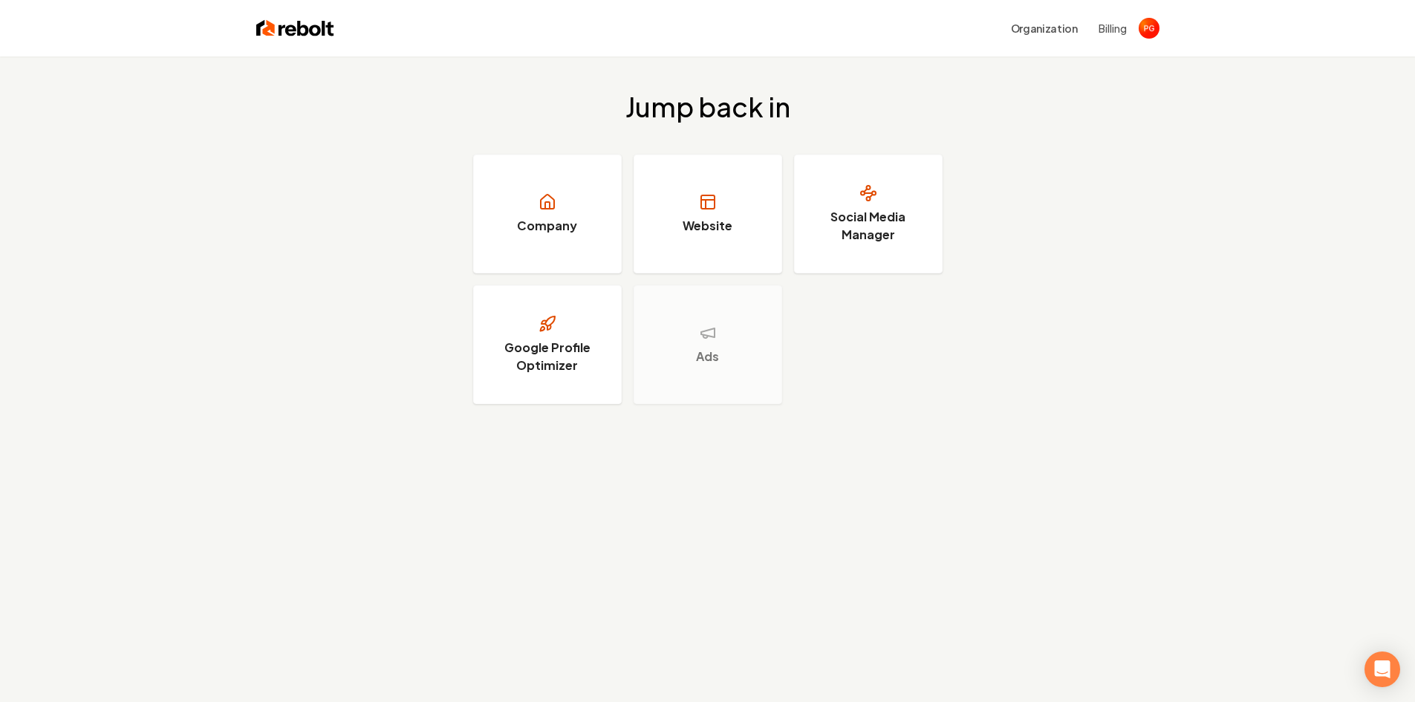
click at [1112, 30] on button "Billing" at bounding box center [1112, 28] width 28 height 15
